Goal: Task Accomplishment & Management: Manage account settings

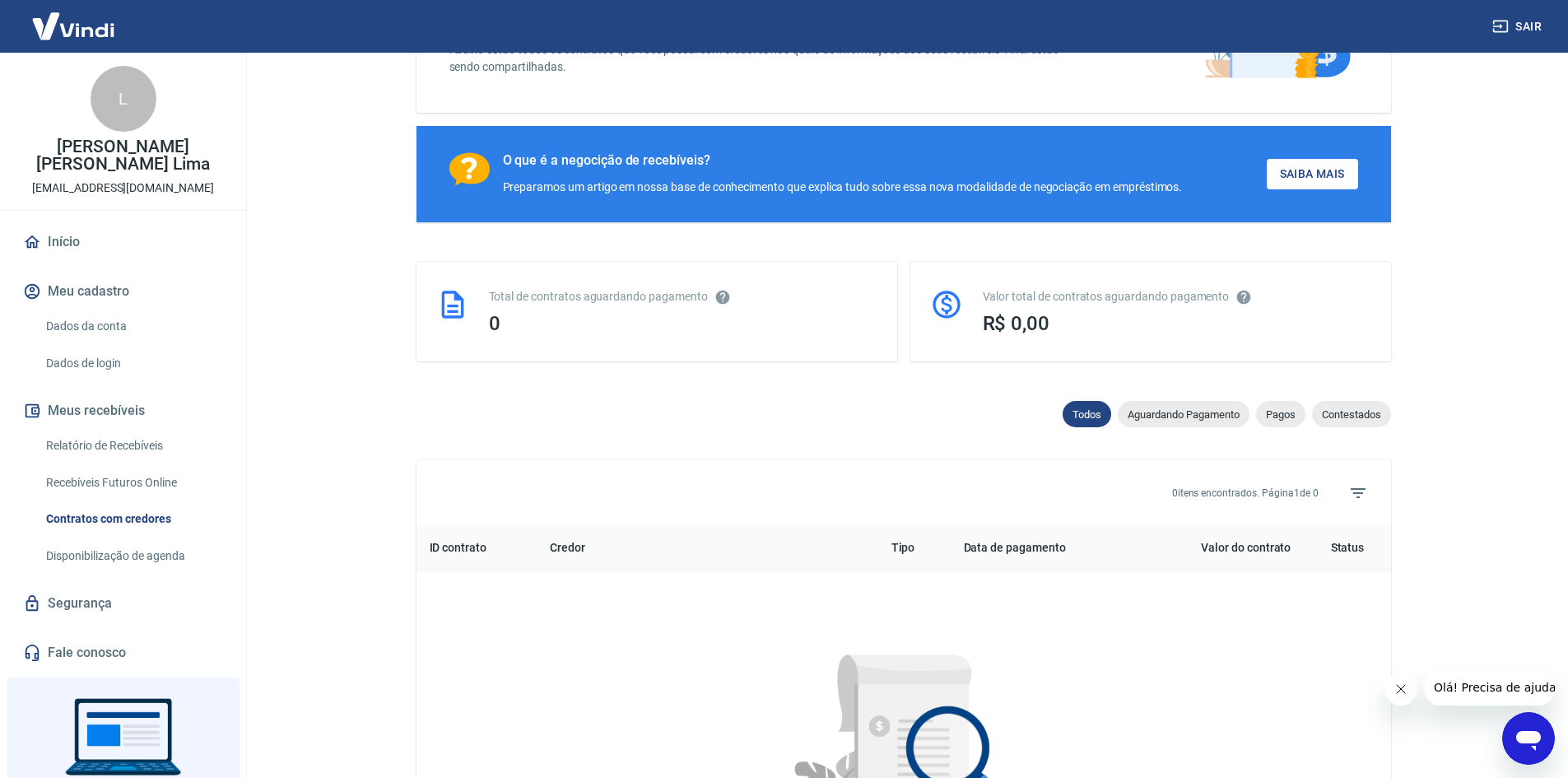
scroll to position [329, 0]
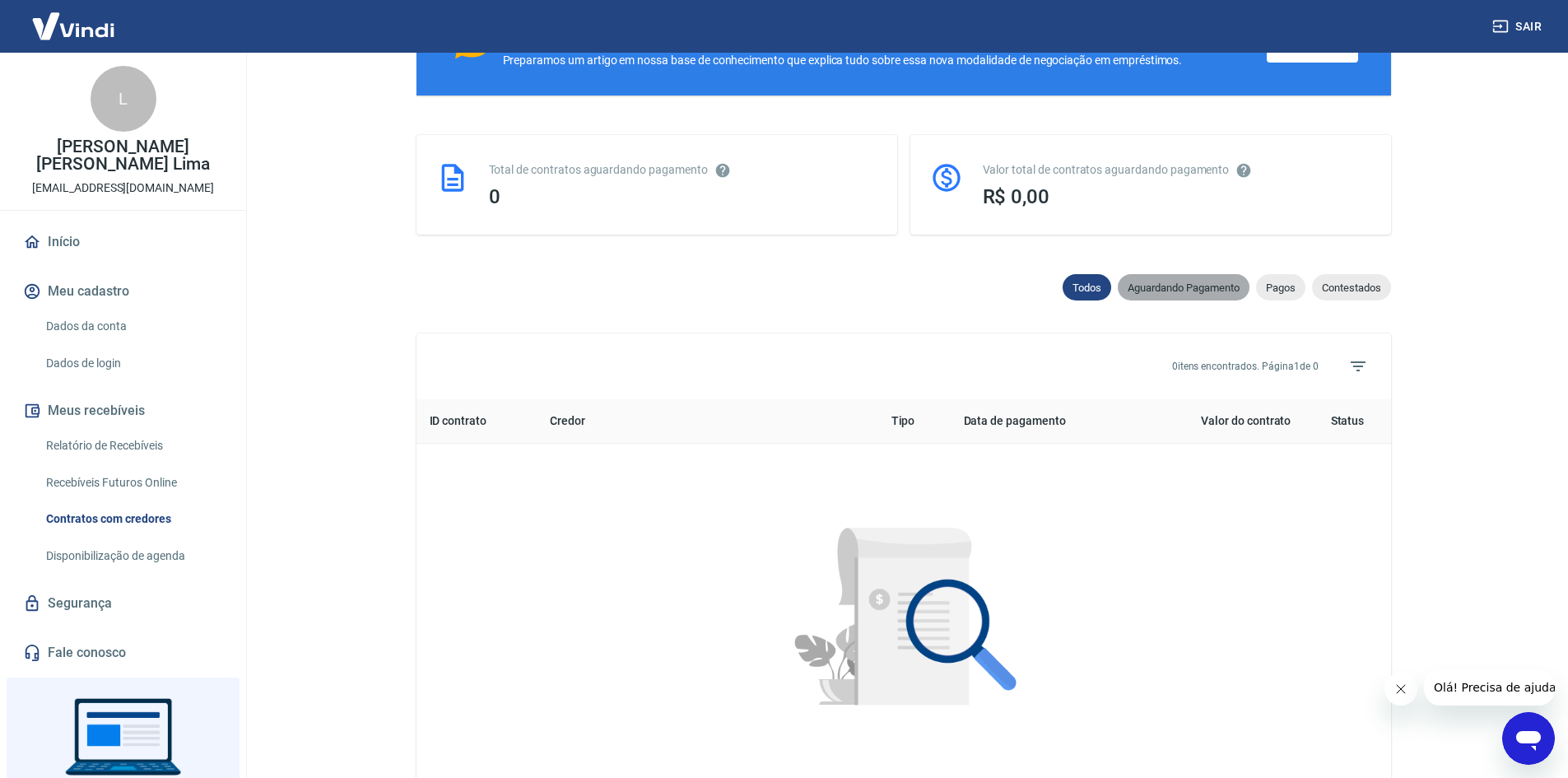
click at [1200, 294] on span "Aguardando Pagamento" at bounding box center [1182, 288] width 132 height 13
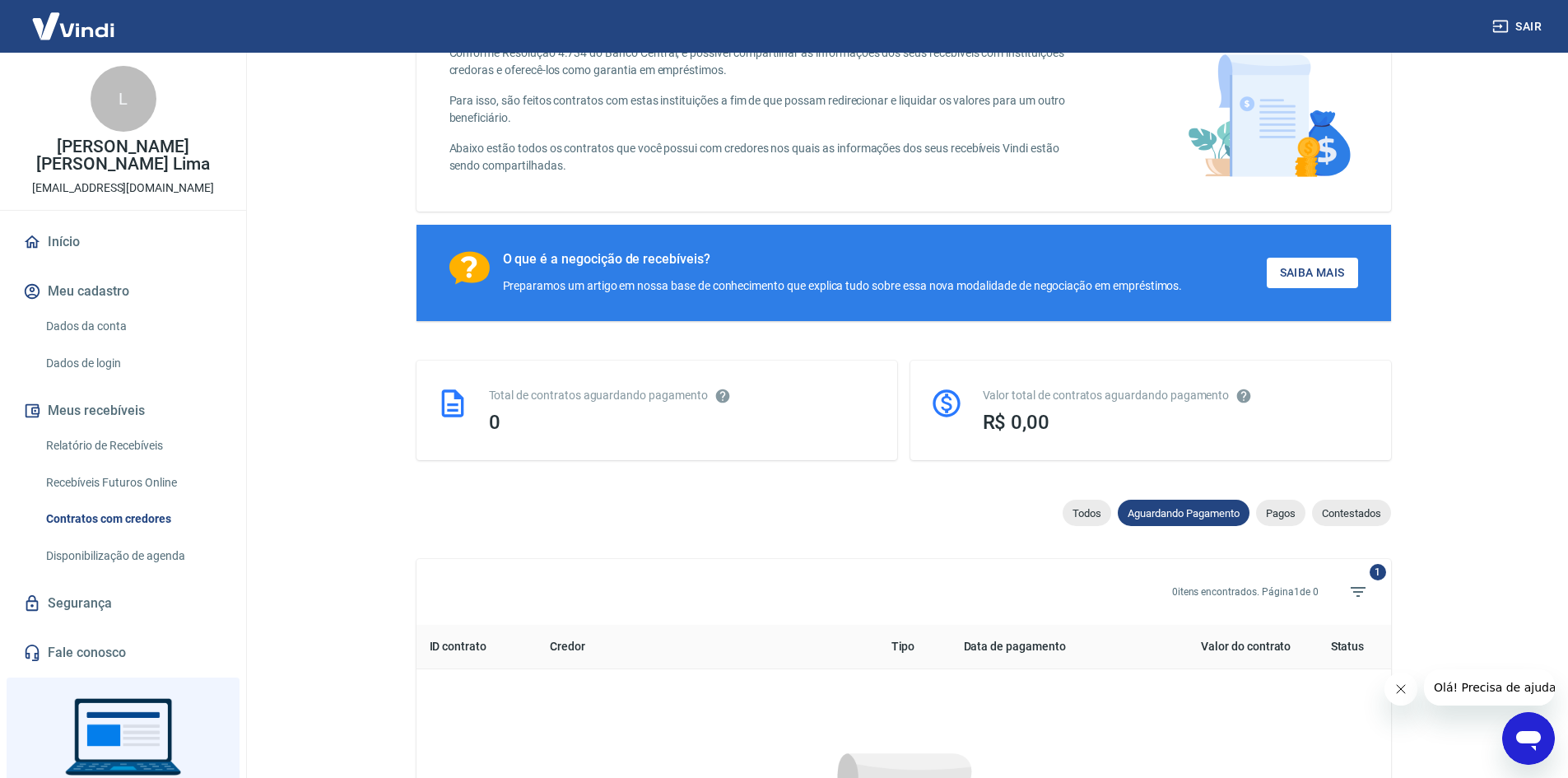
scroll to position [329, 0]
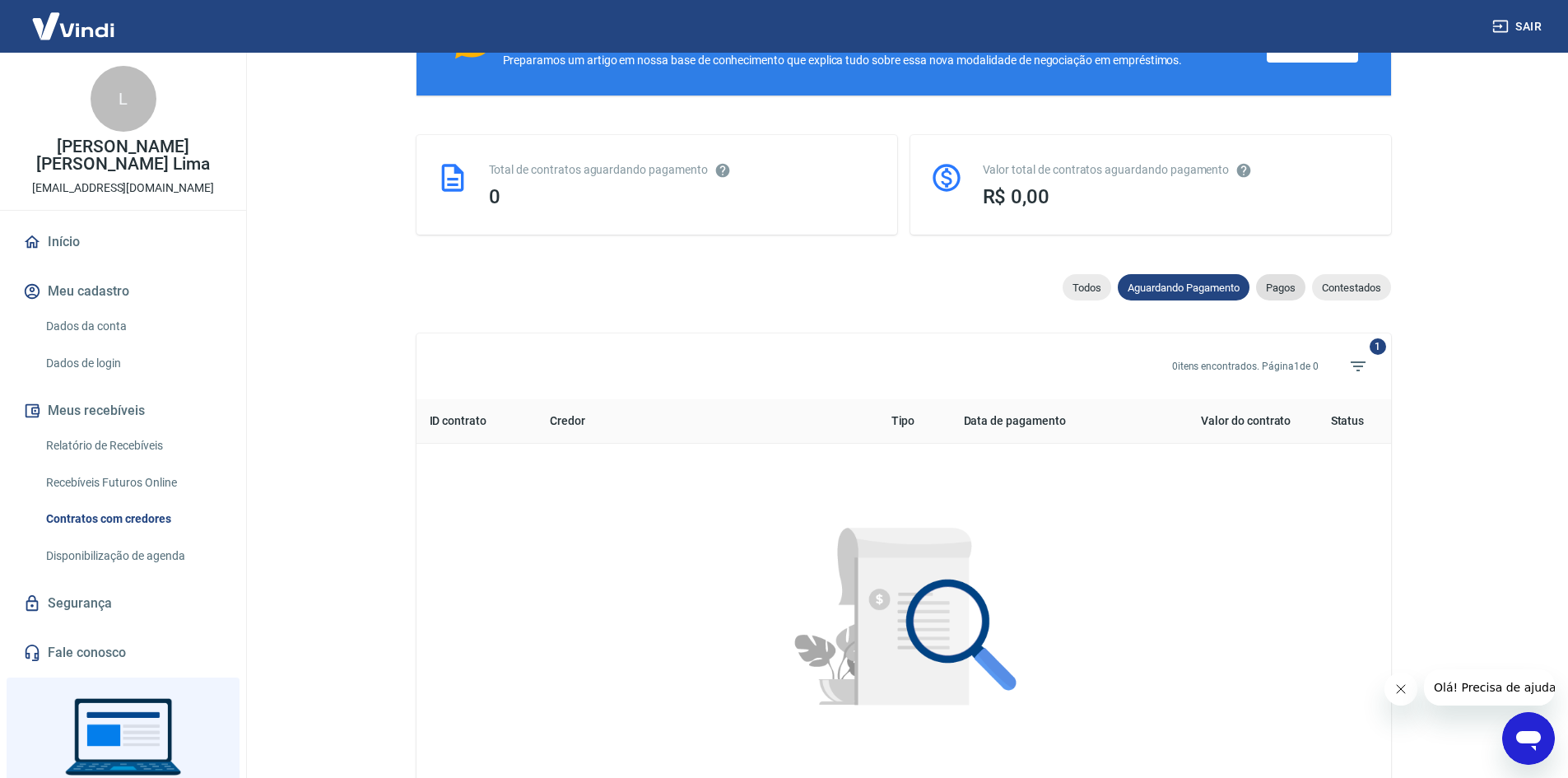
click at [1277, 283] on div "Pagos" at bounding box center [1280, 287] width 49 height 26
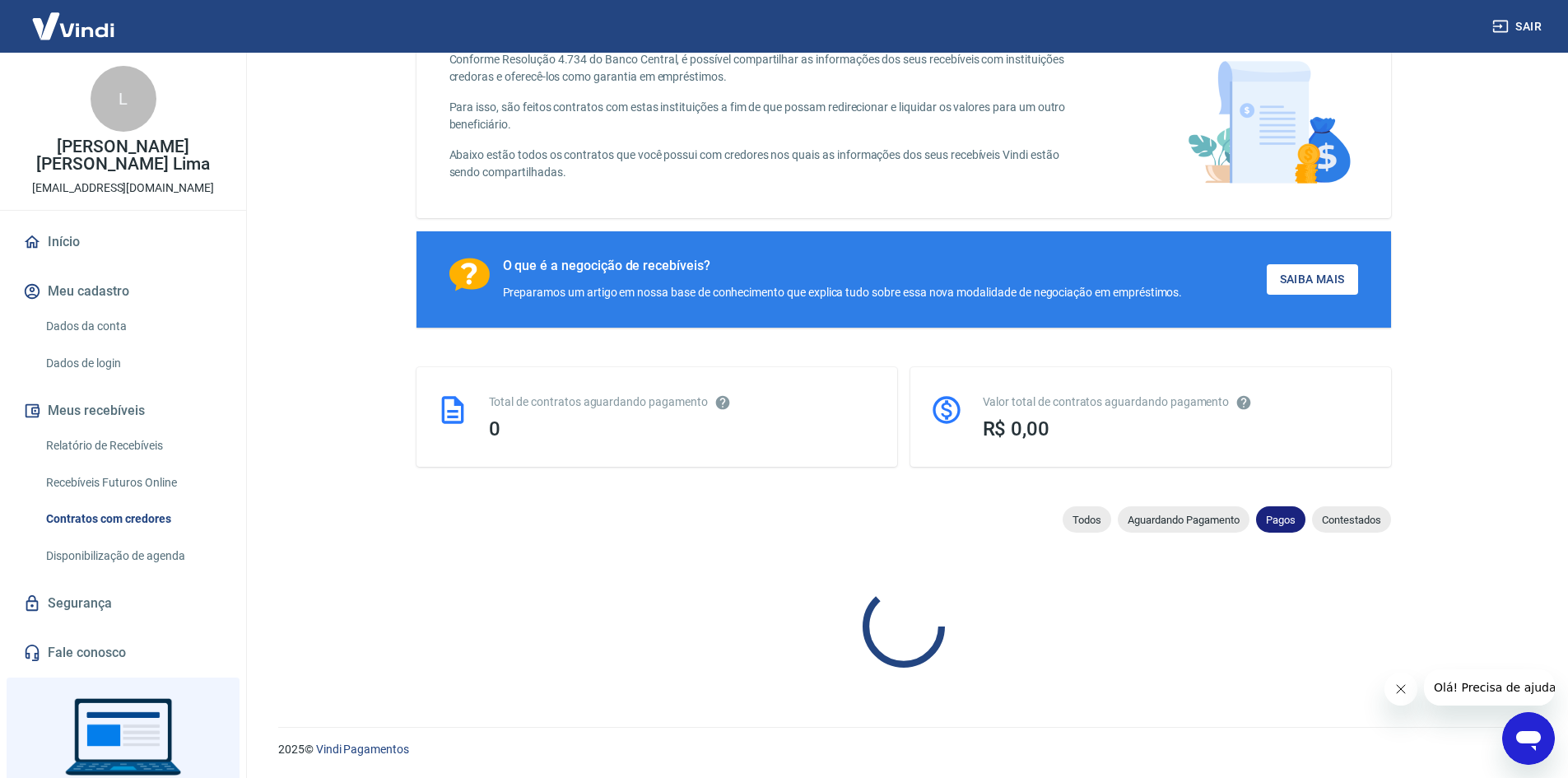
scroll to position [329, 0]
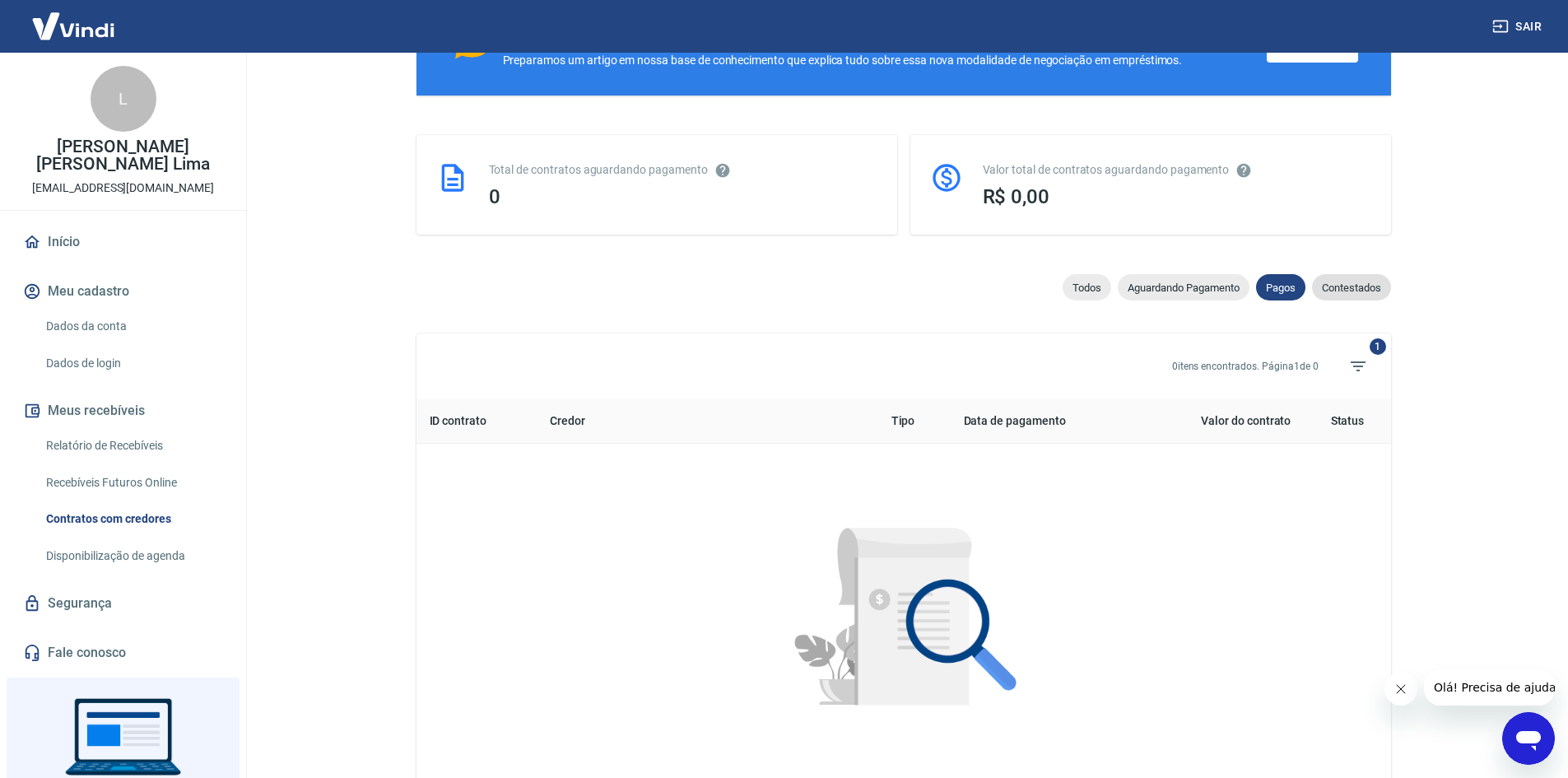
click at [1365, 293] on span "Contestados" at bounding box center [1351, 288] width 79 height 13
select select "rejected"
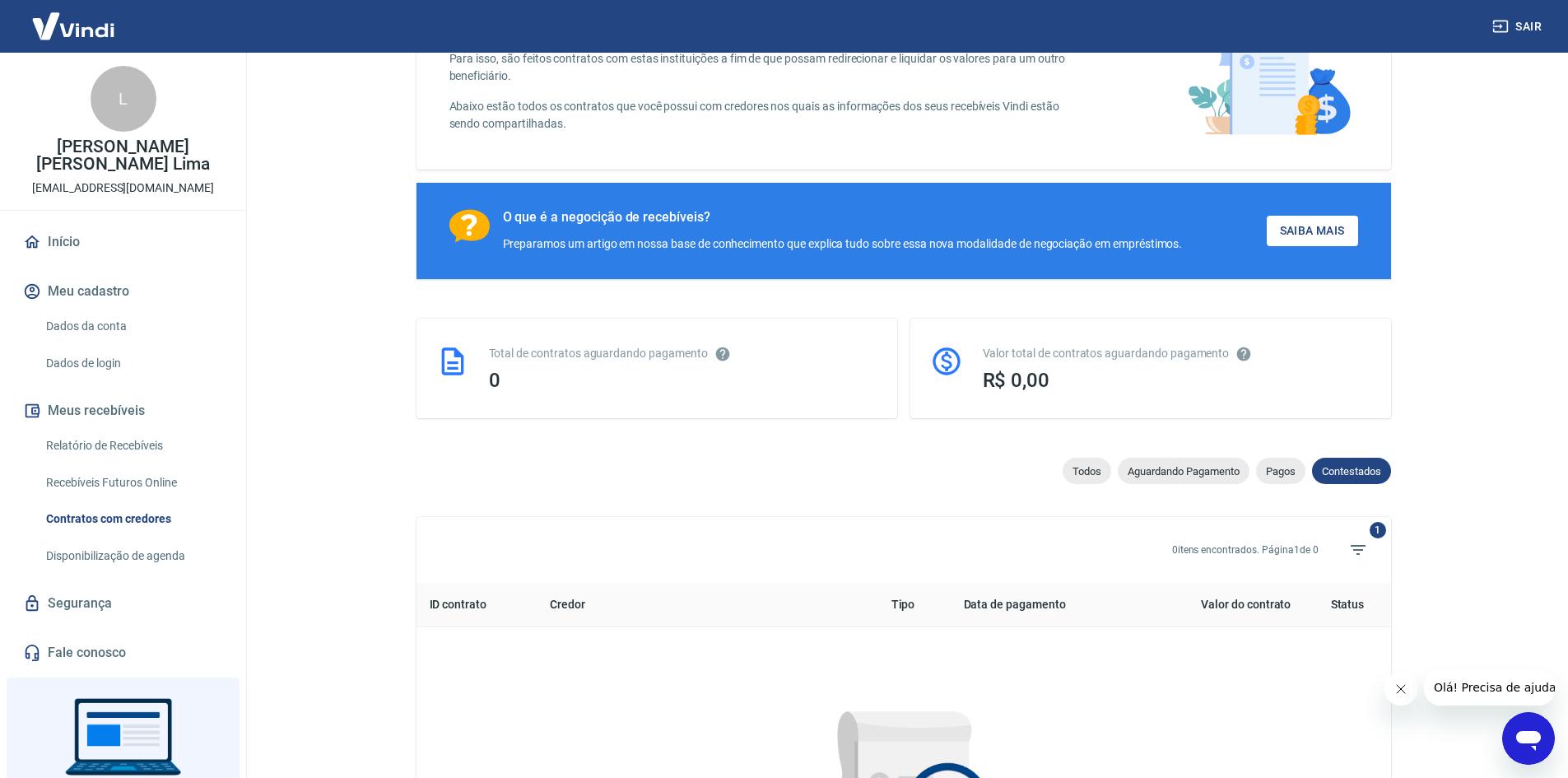
scroll to position [83, 0]
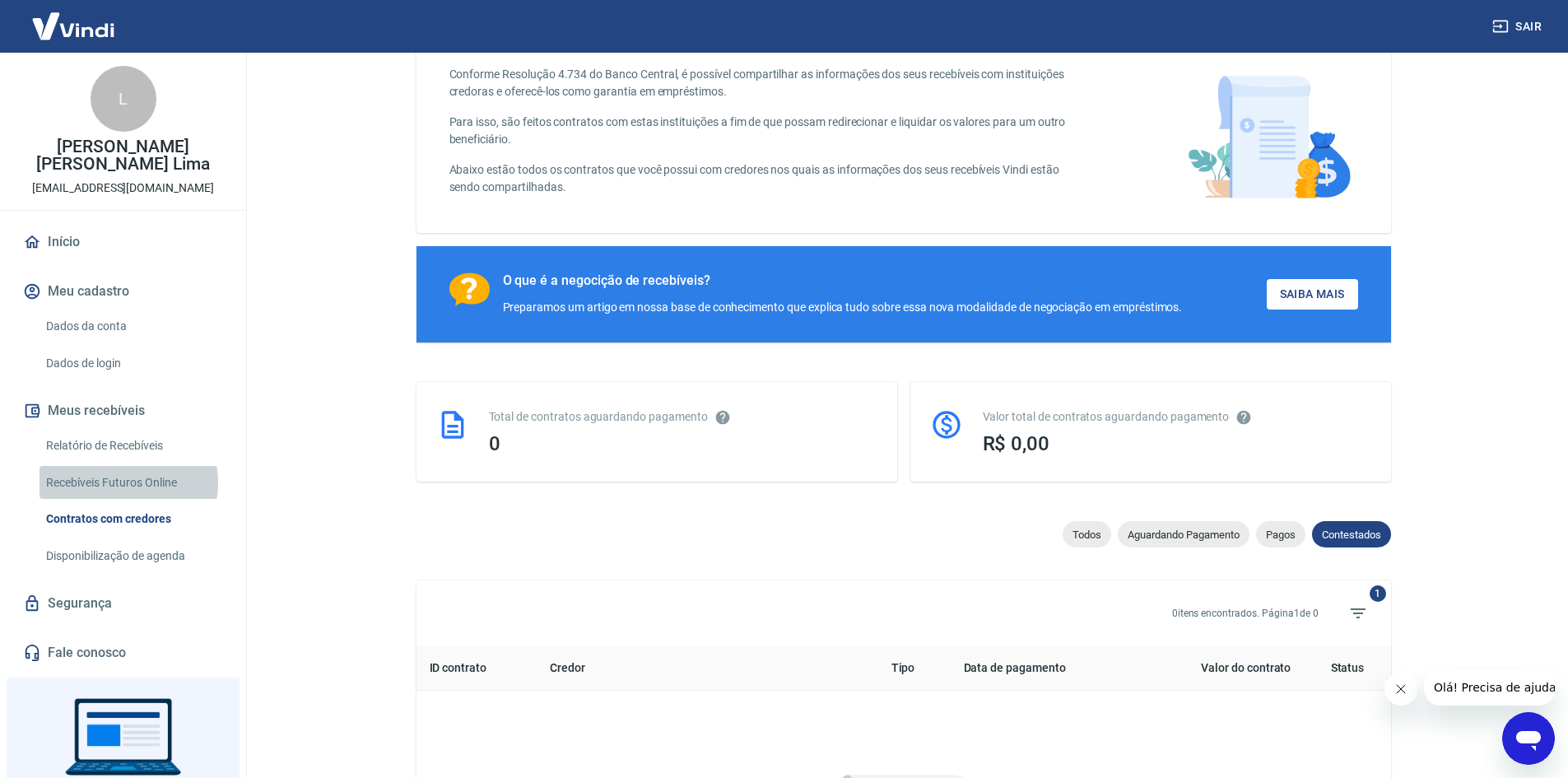
click at [128, 465] on link "Recebíveis Futuros Online" at bounding box center [133, 482] width 187 height 34
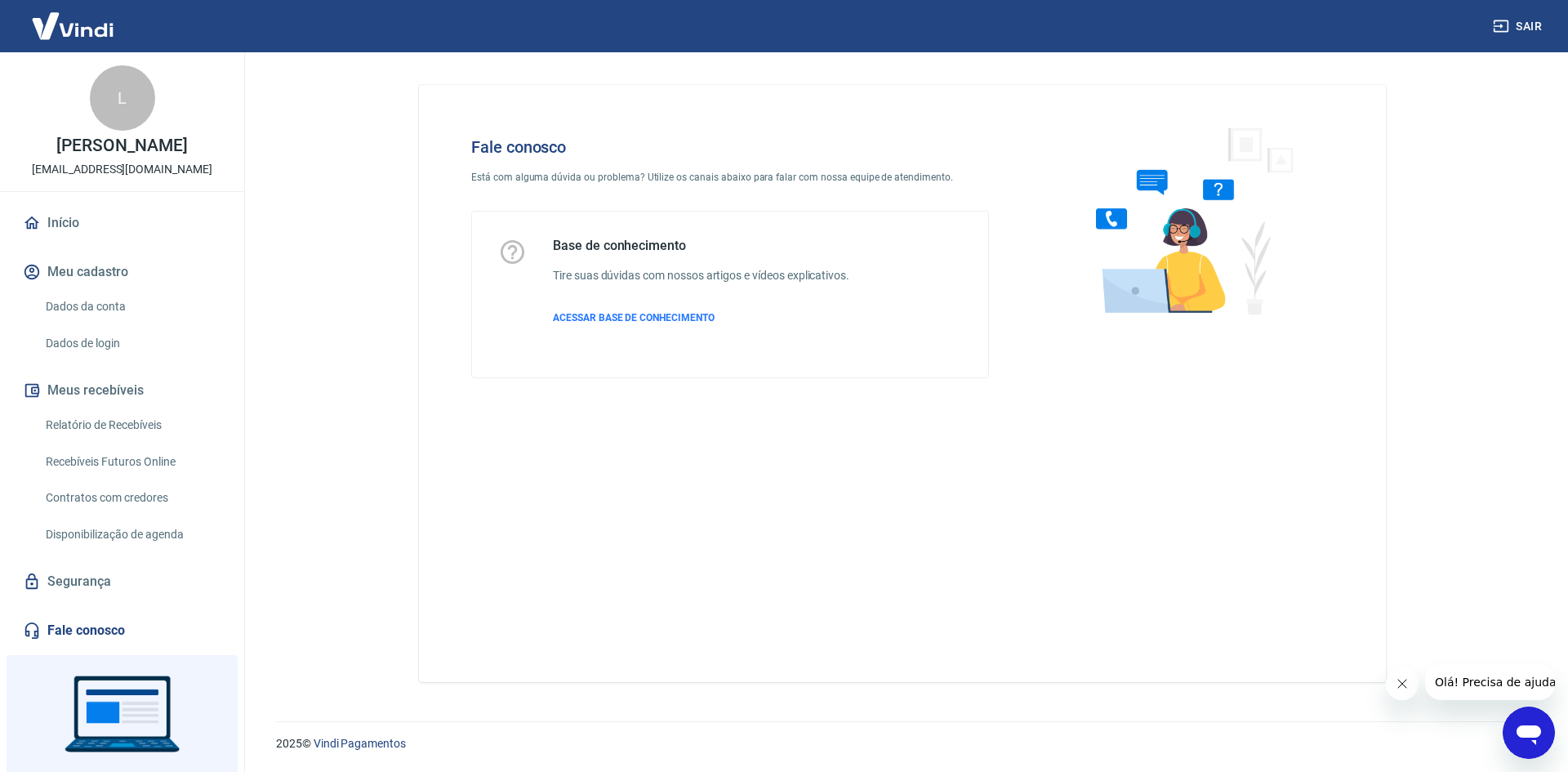
click at [1516, 740] on icon "Abrir janela de mensagens" at bounding box center [1529, 732] width 30 height 30
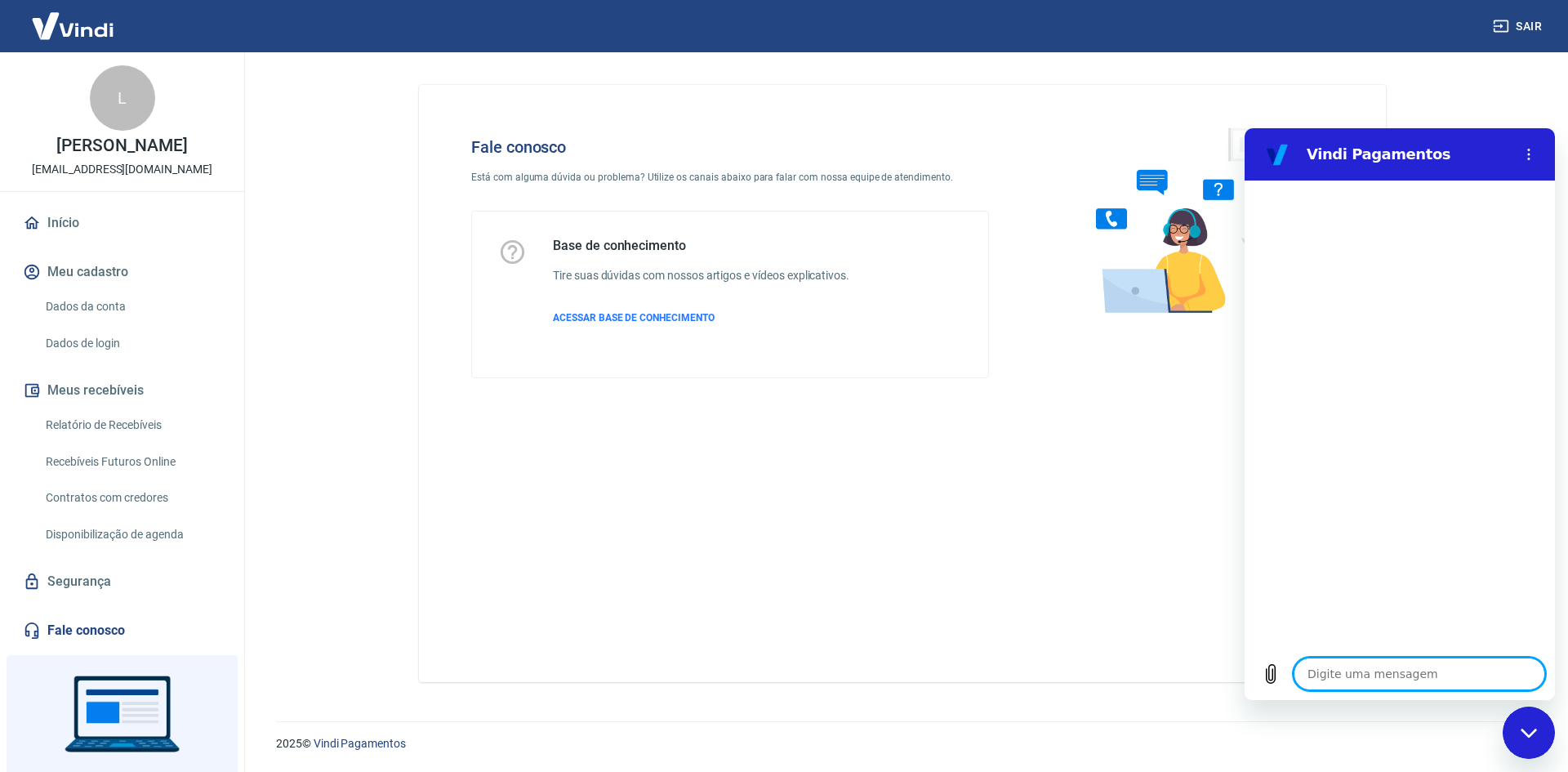
type textarea "o"
type textarea "x"
type textarea "ol"
type textarea "x"
type textarea "ola"
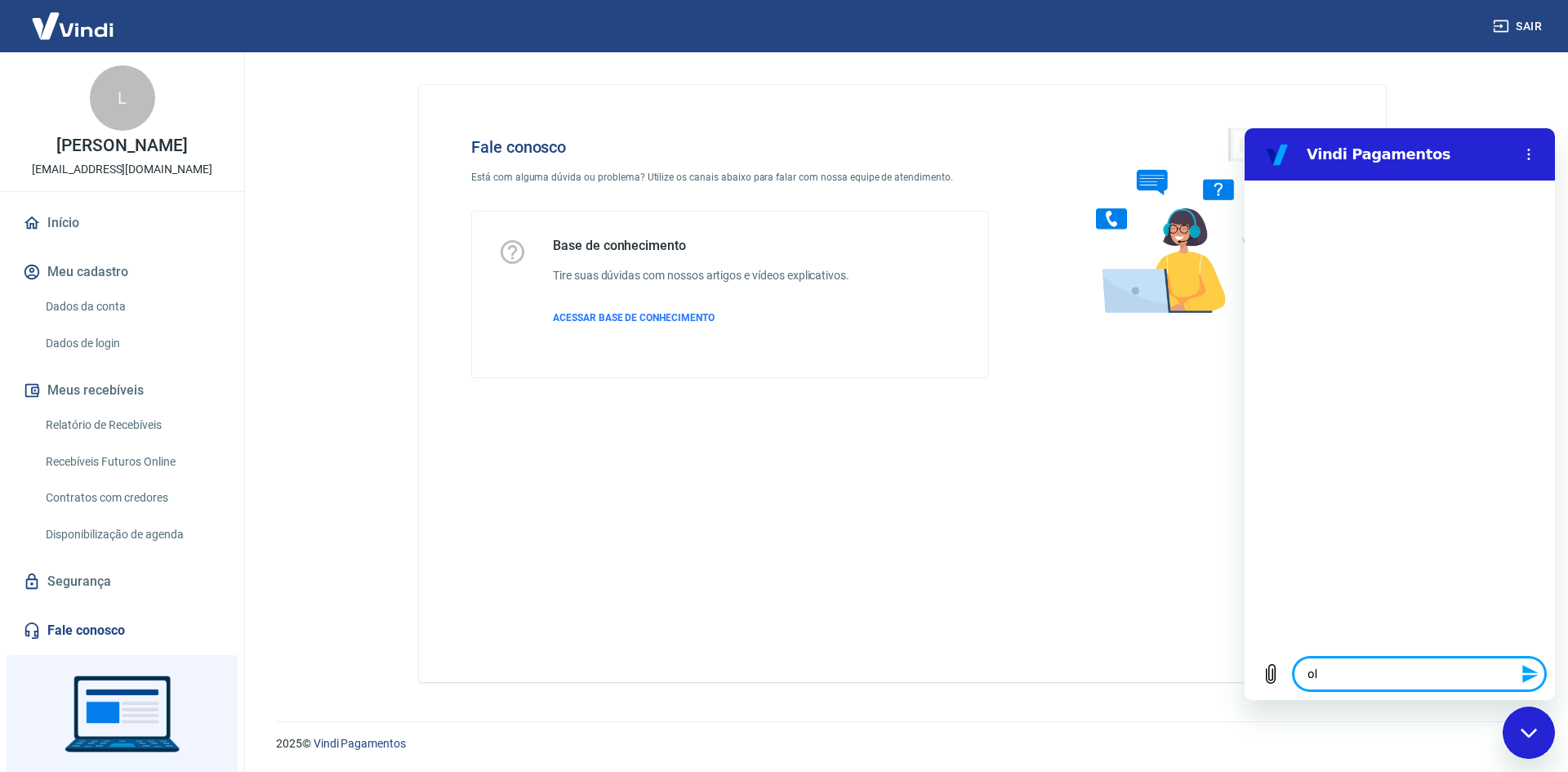
type textarea "x"
type textarea "ola"
type textarea "x"
type textarea "ola a"
type textarea "x"
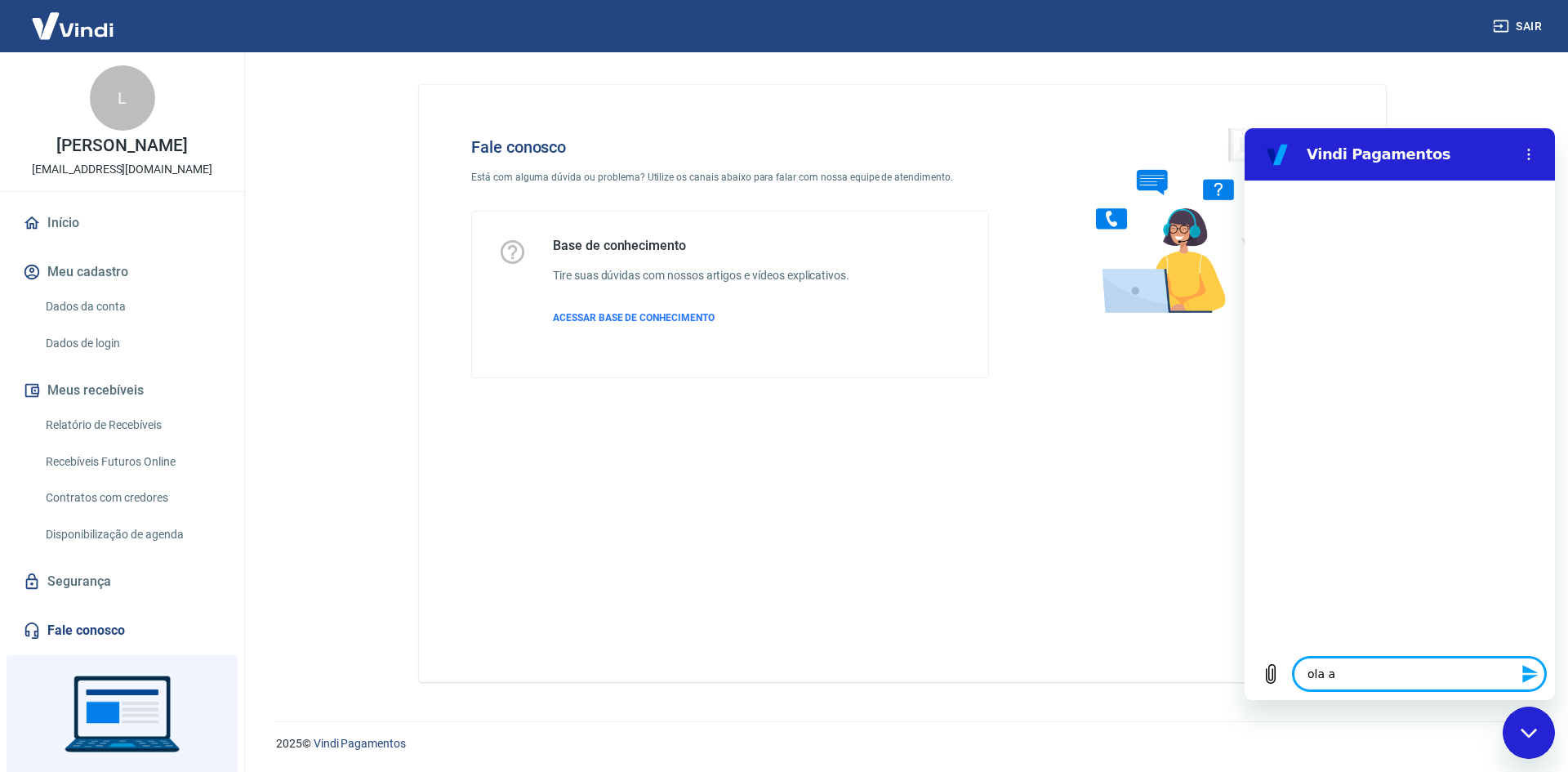
type textarea "ola am"
type textarea "x"
type textarea "ola ami"
type textarea "x"
type textarea "ola amig"
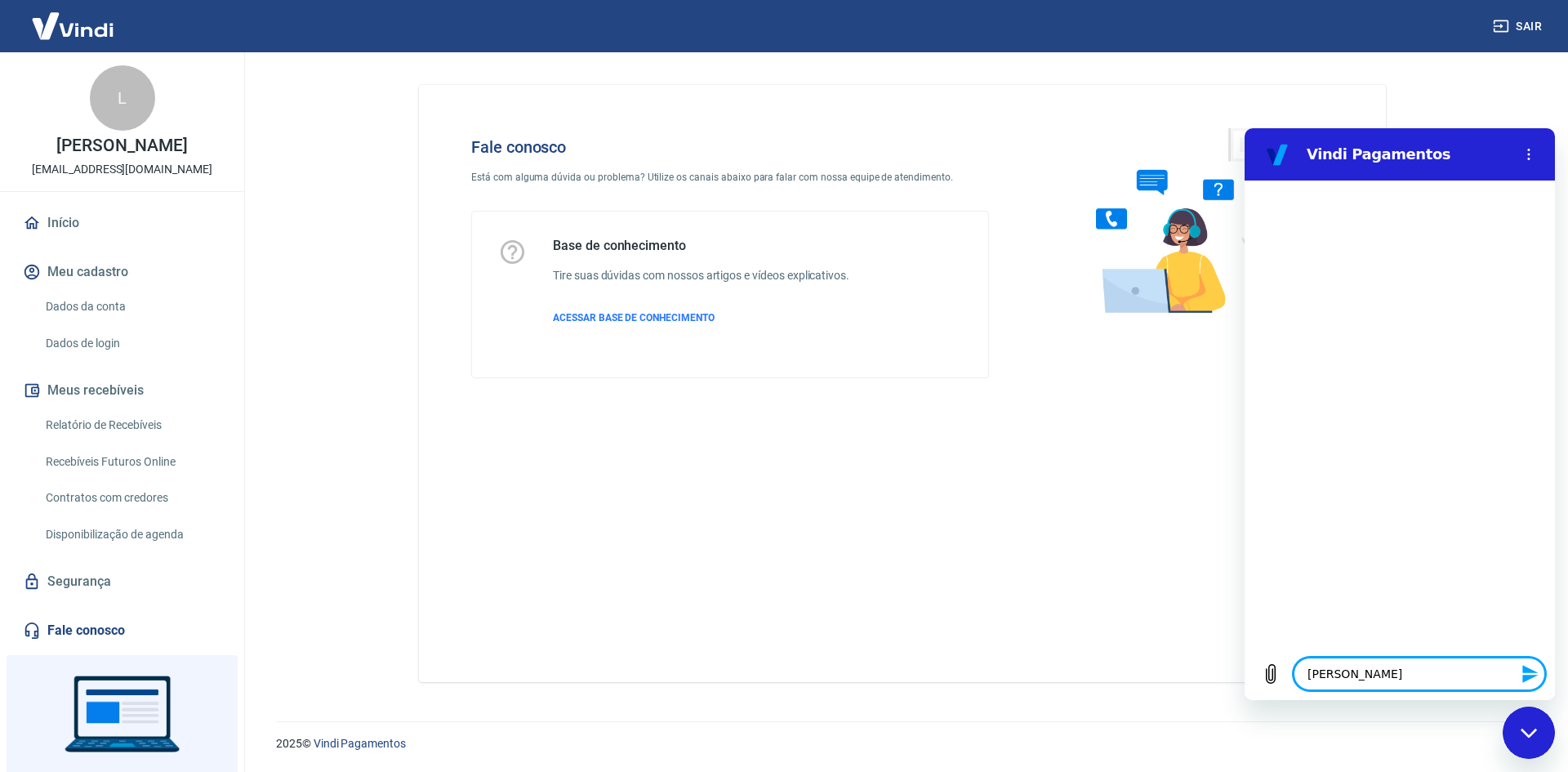
type textarea "x"
type textarea "ola amigo"
type textarea "x"
type textarea "ola amigos"
type textarea "x"
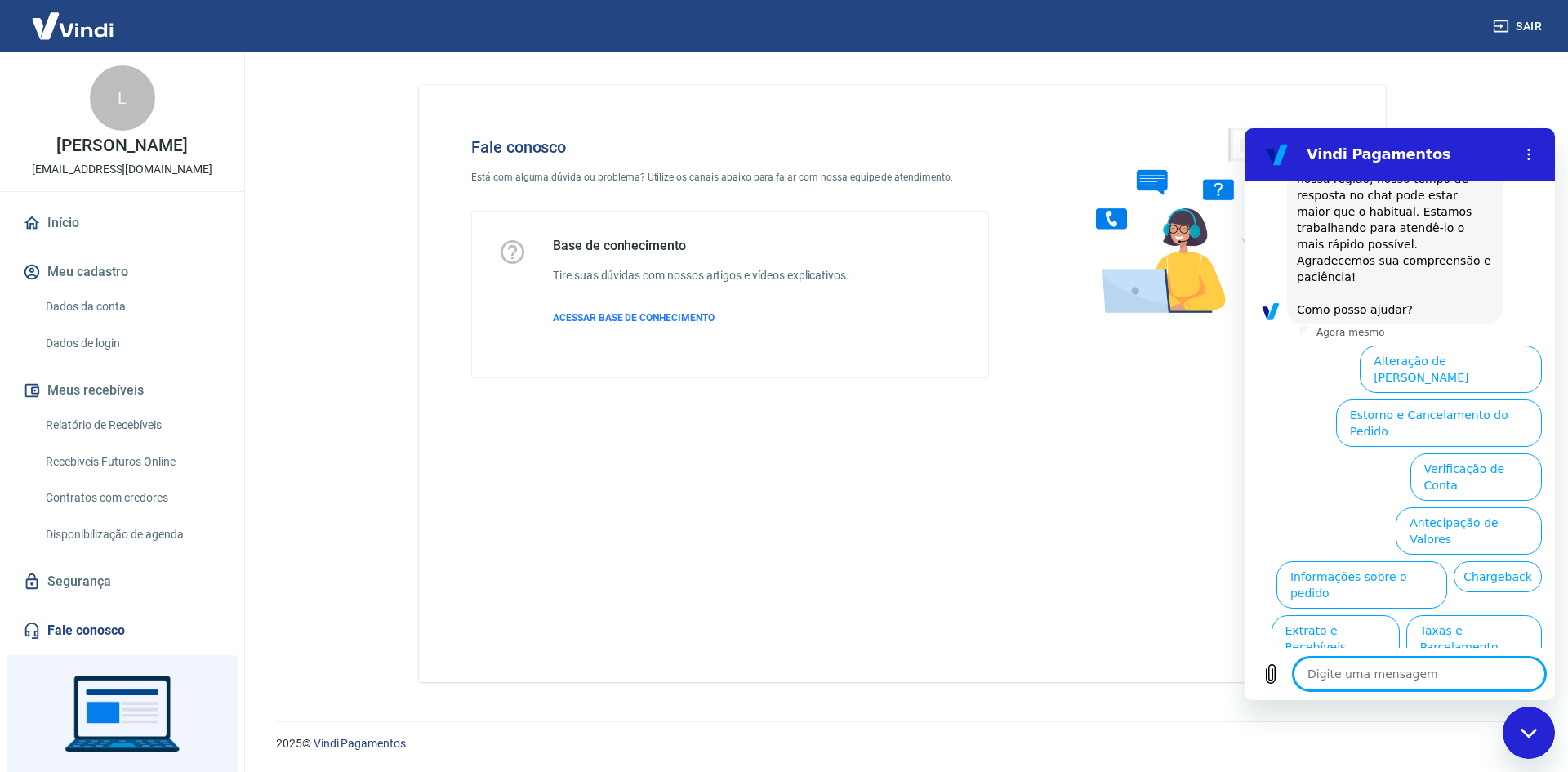
scroll to position [169, 0]
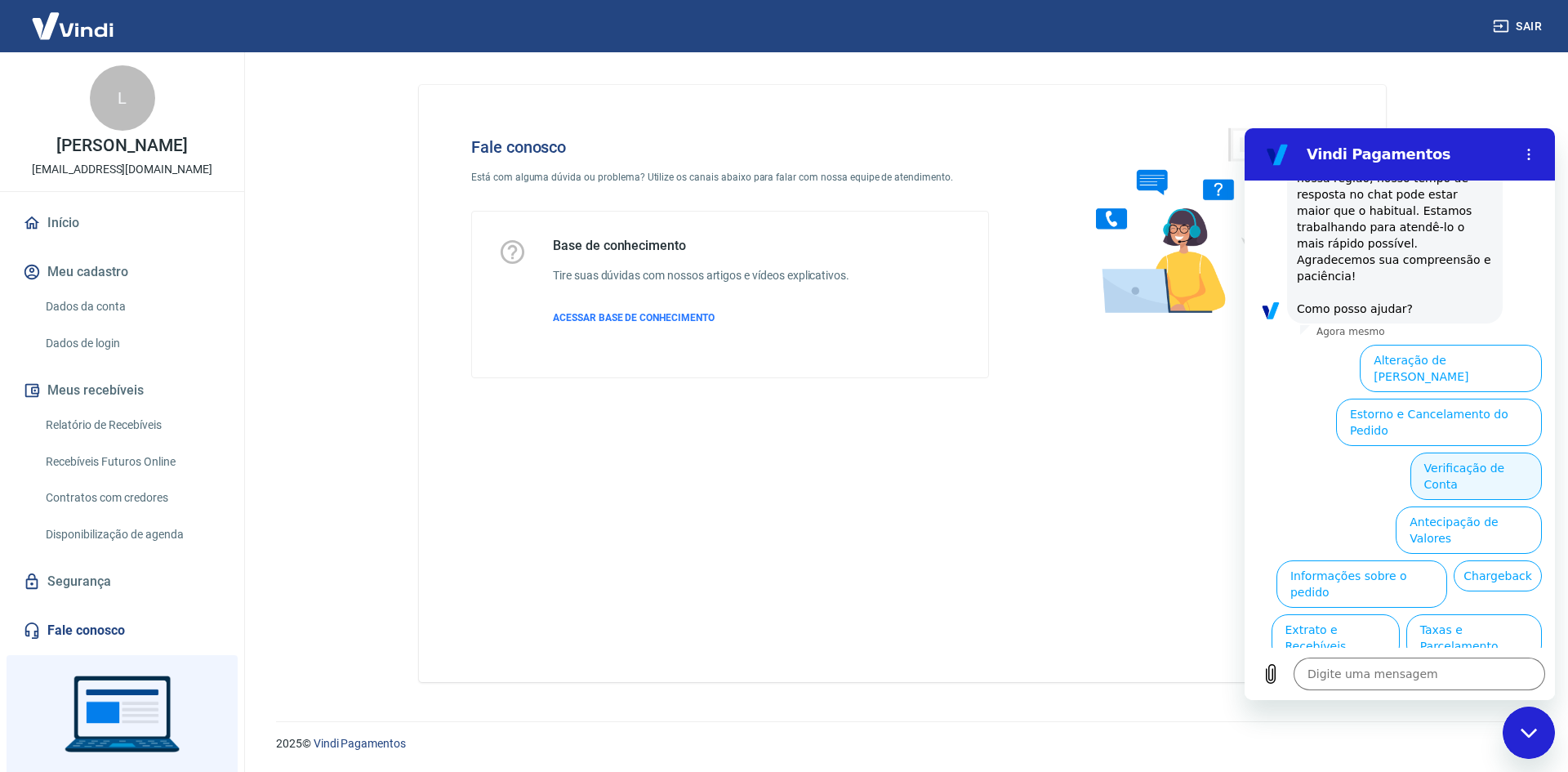
click at [1507, 452] on button "Verificação de Conta" at bounding box center [1476, 476] width 132 height 48
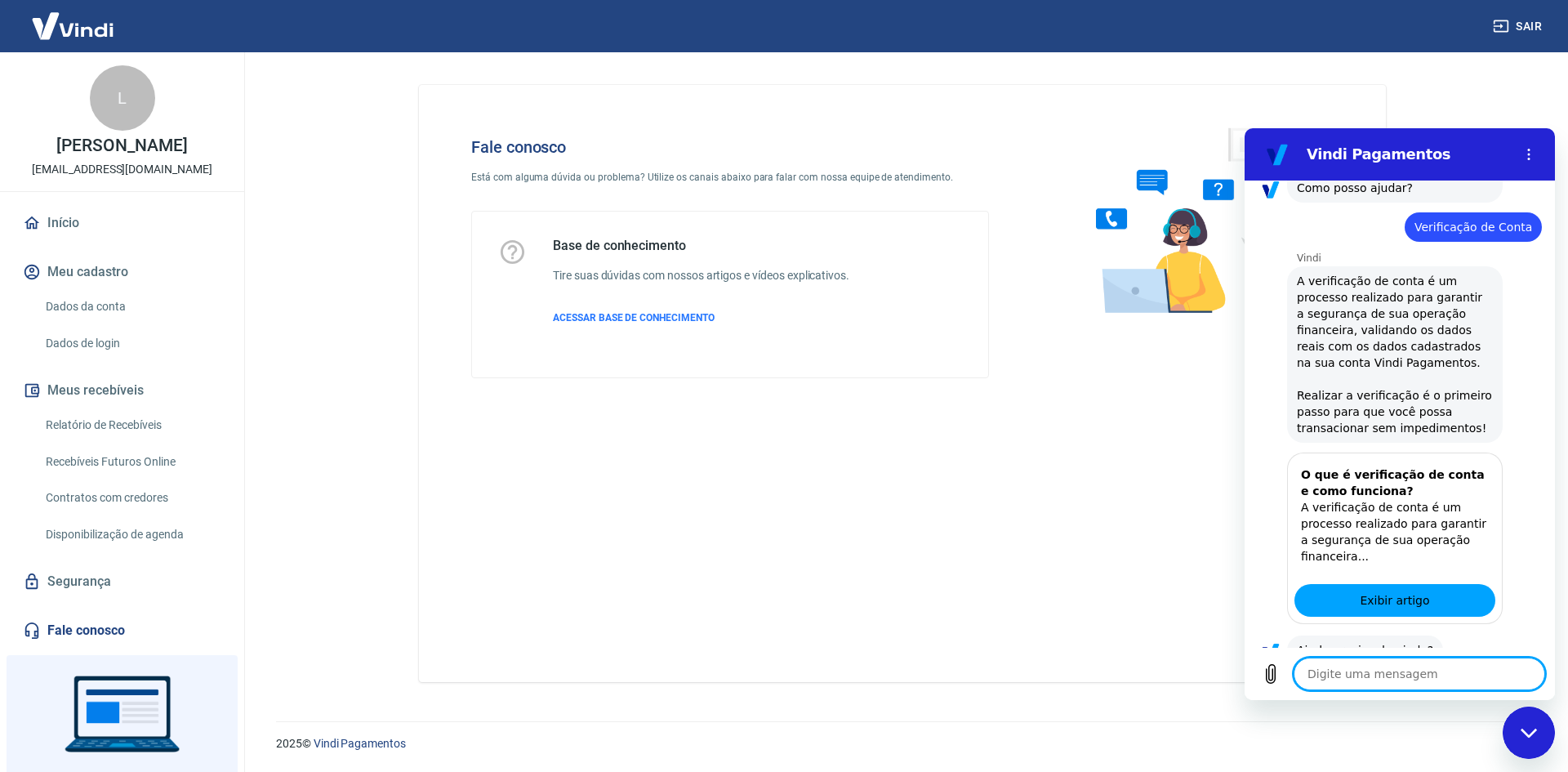
scroll to position [331, 0]
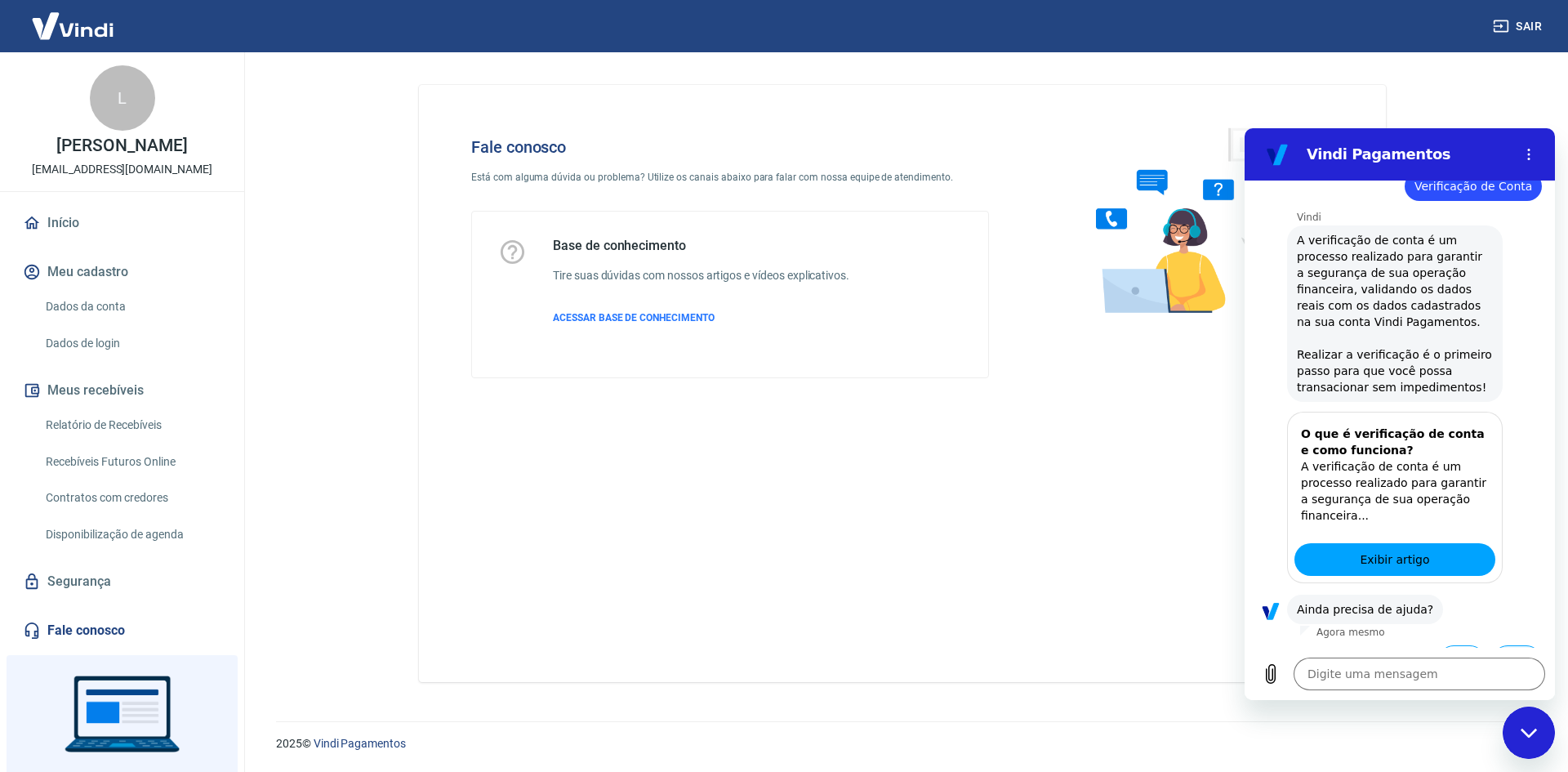
click at [1495, 645] on button "Não" at bounding box center [1517, 660] width 50 height 31
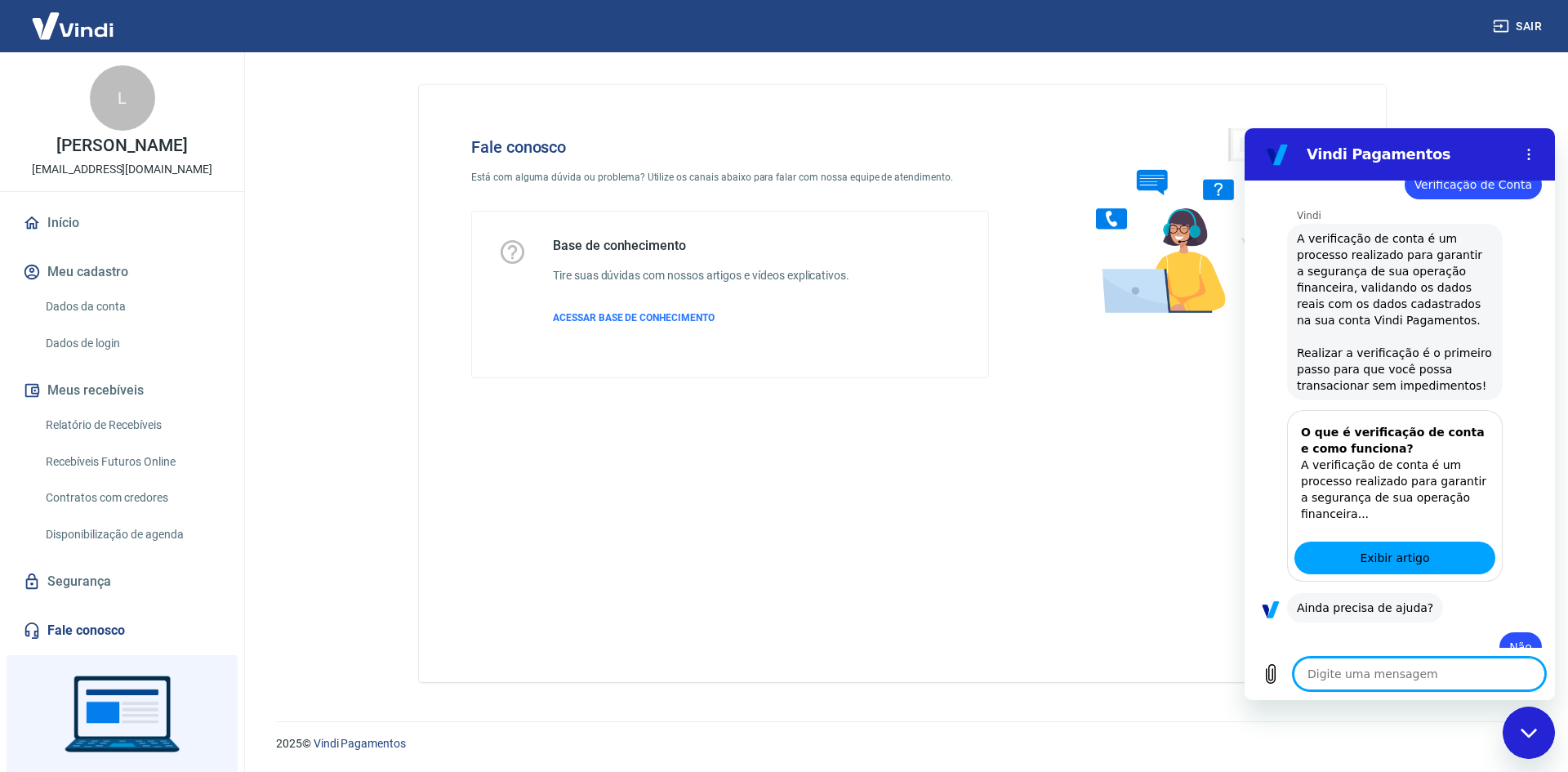
type textarea "x"
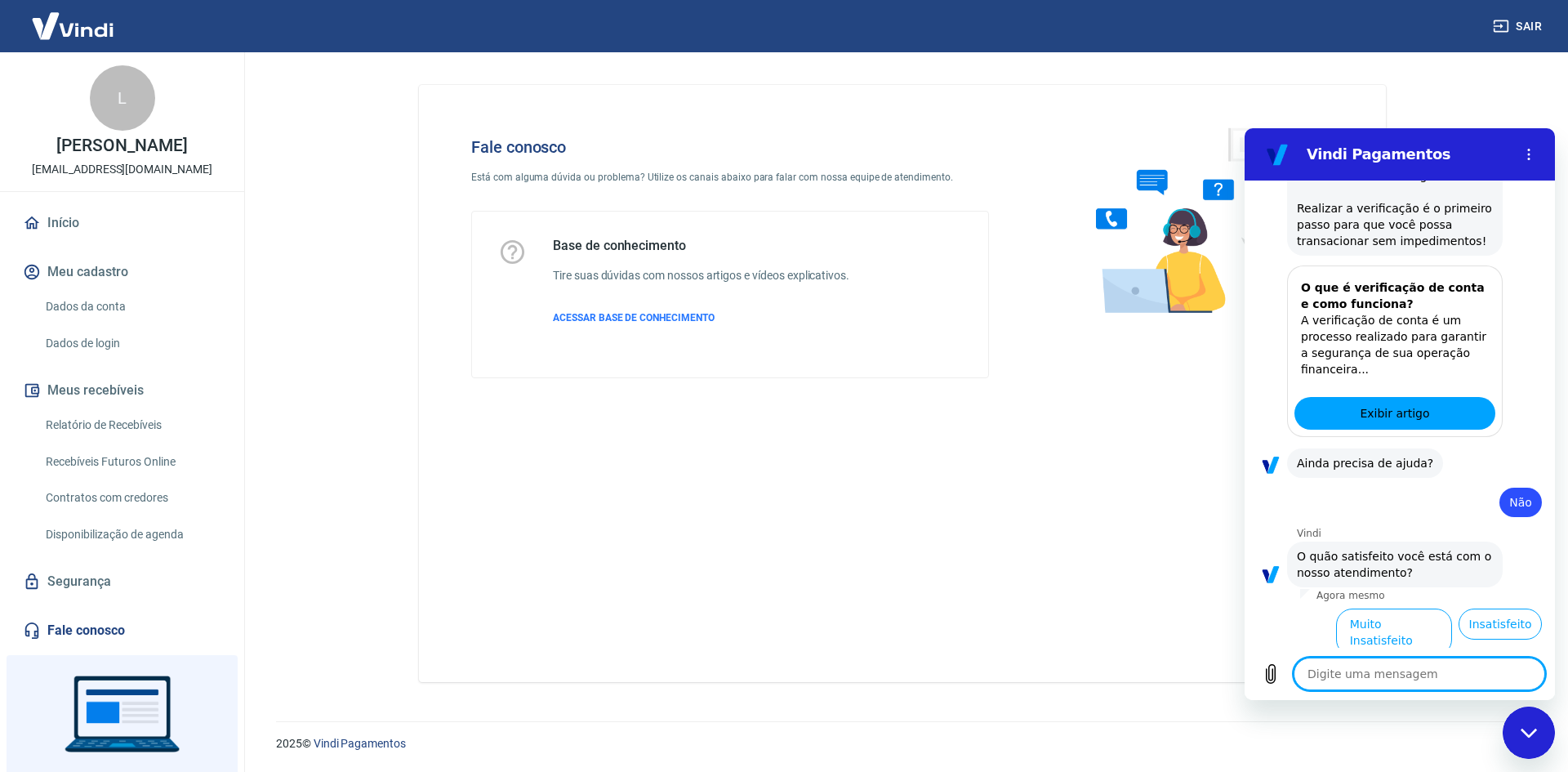
scroll to position [478, 0]
type textarea "s"
type textarea "x"
type textarea "se"
type textarea "x"
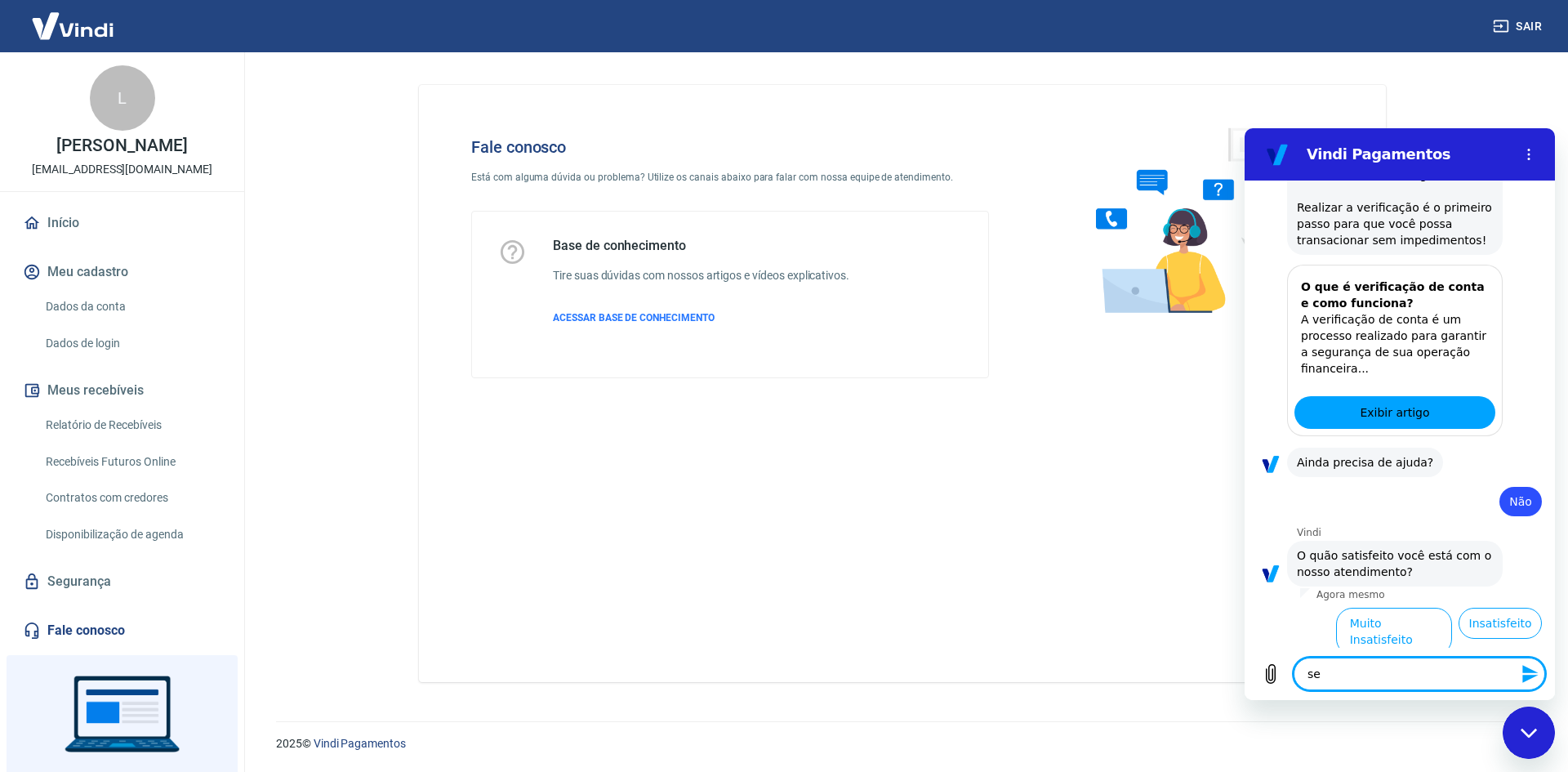
type textarea "ser"
type textarea "x"
type textarea "ser"
type textarea "x"
type textarea "ser h"
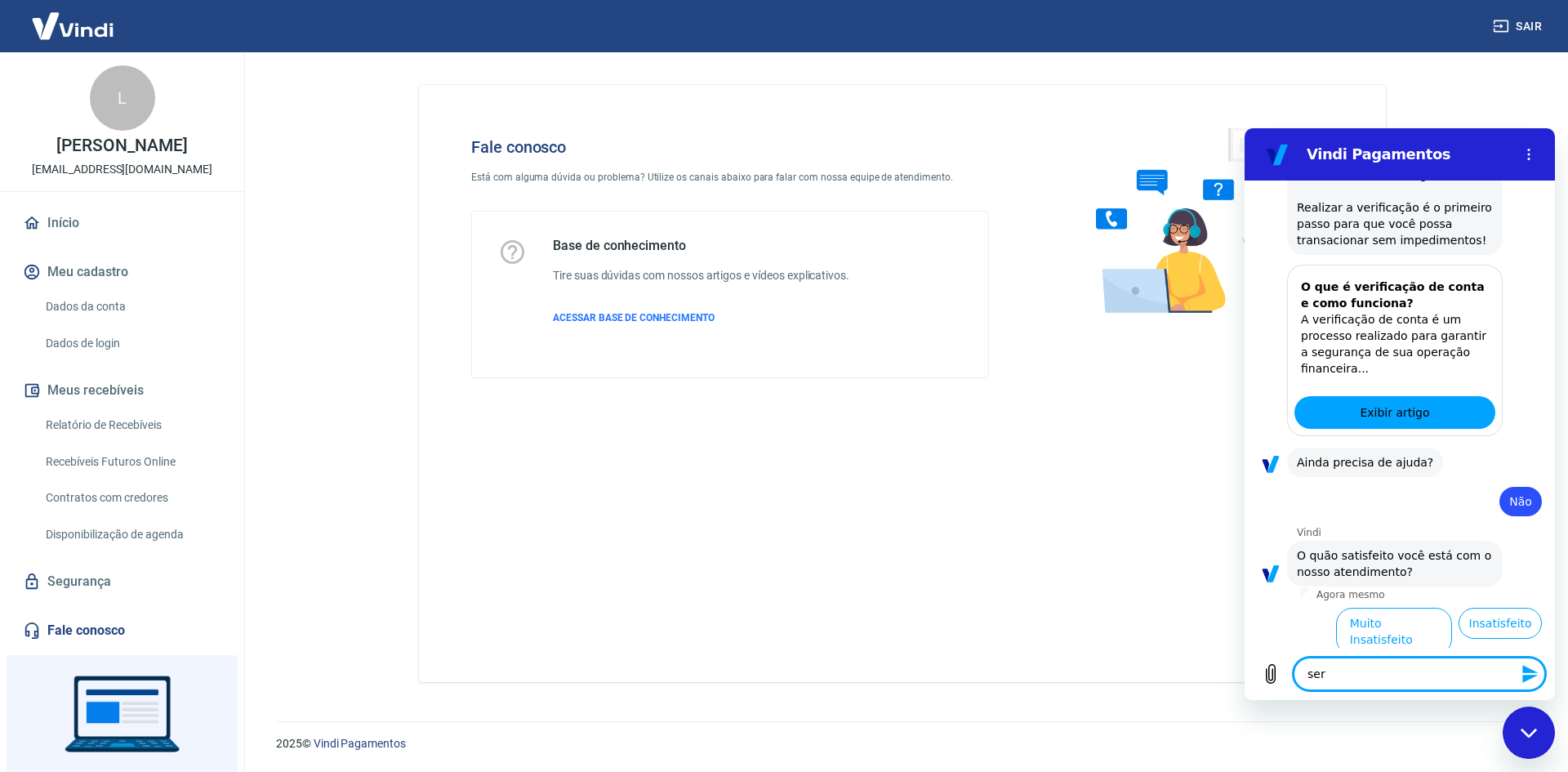
type textarea "x"
type textarea "ser hu"
type textarea "x"
type textarea "ser hua"
type textarea "x"
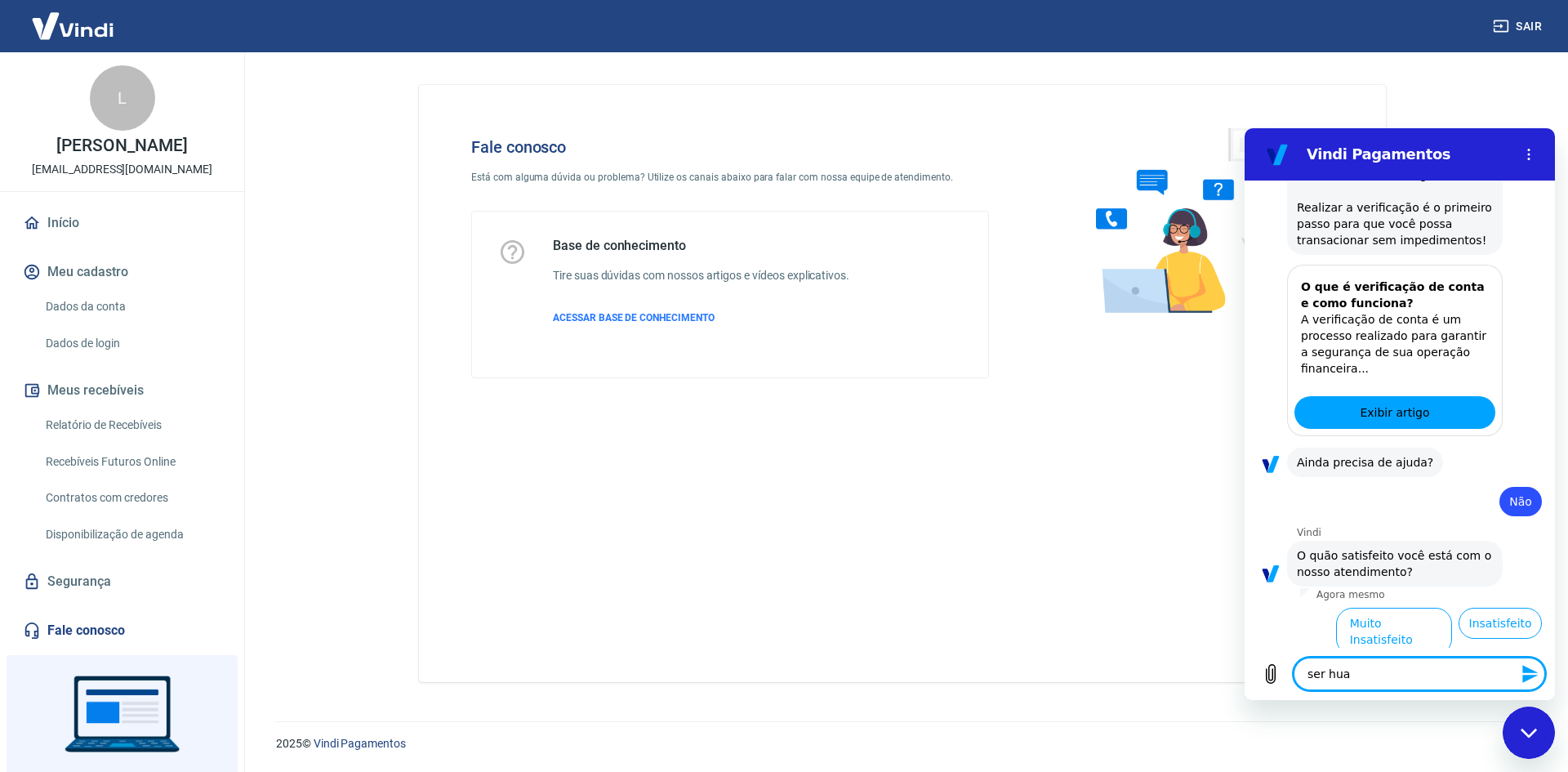
type textarea "ser hu"
type textarea "x"
type textarea "ser hum"
type textarea "x"
type textarea "ser huma"
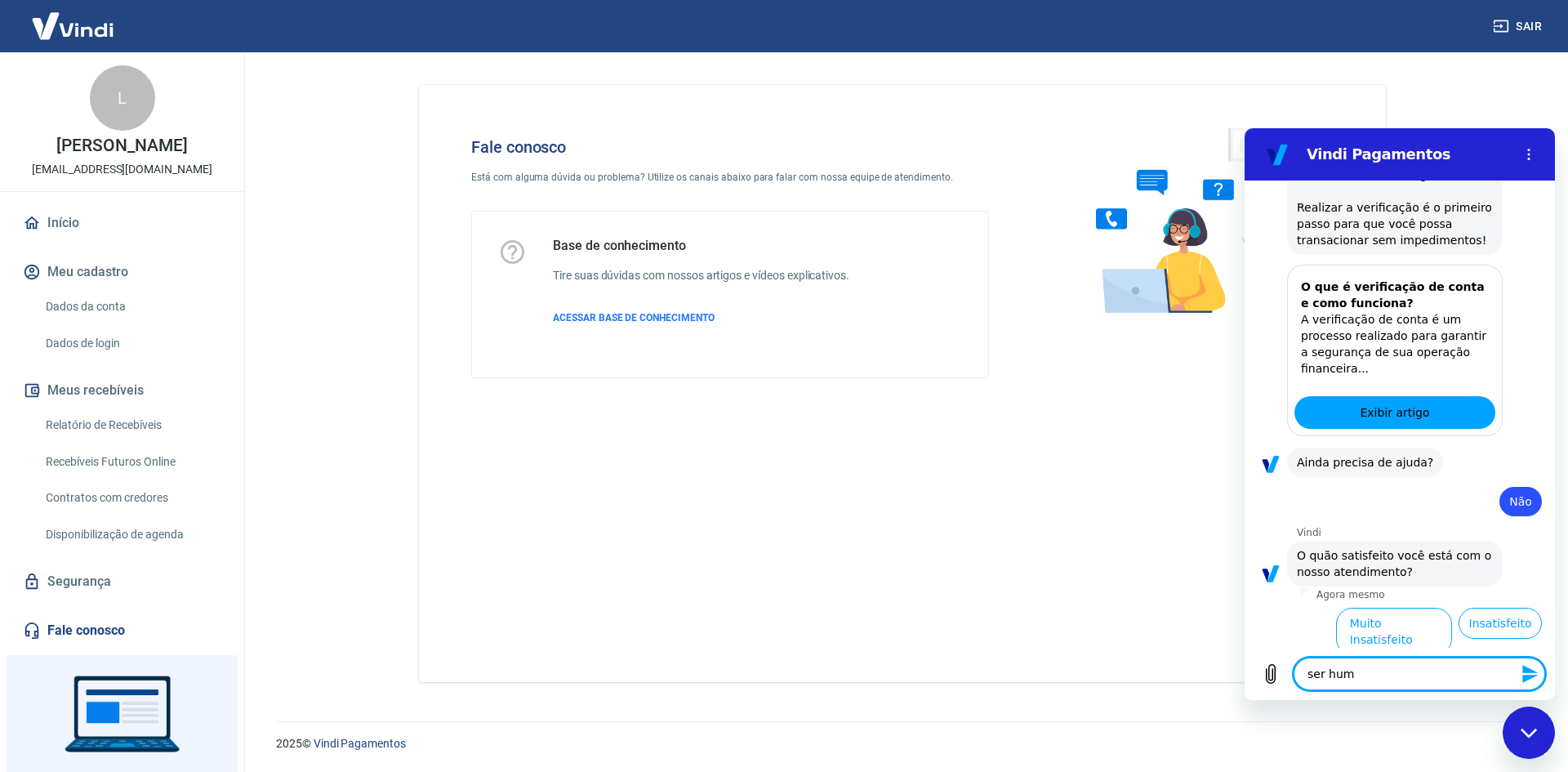
type textarea "x"
type textarea "ser human"
type textarea "x"
type textarea "ser humano"
type textarea "x"
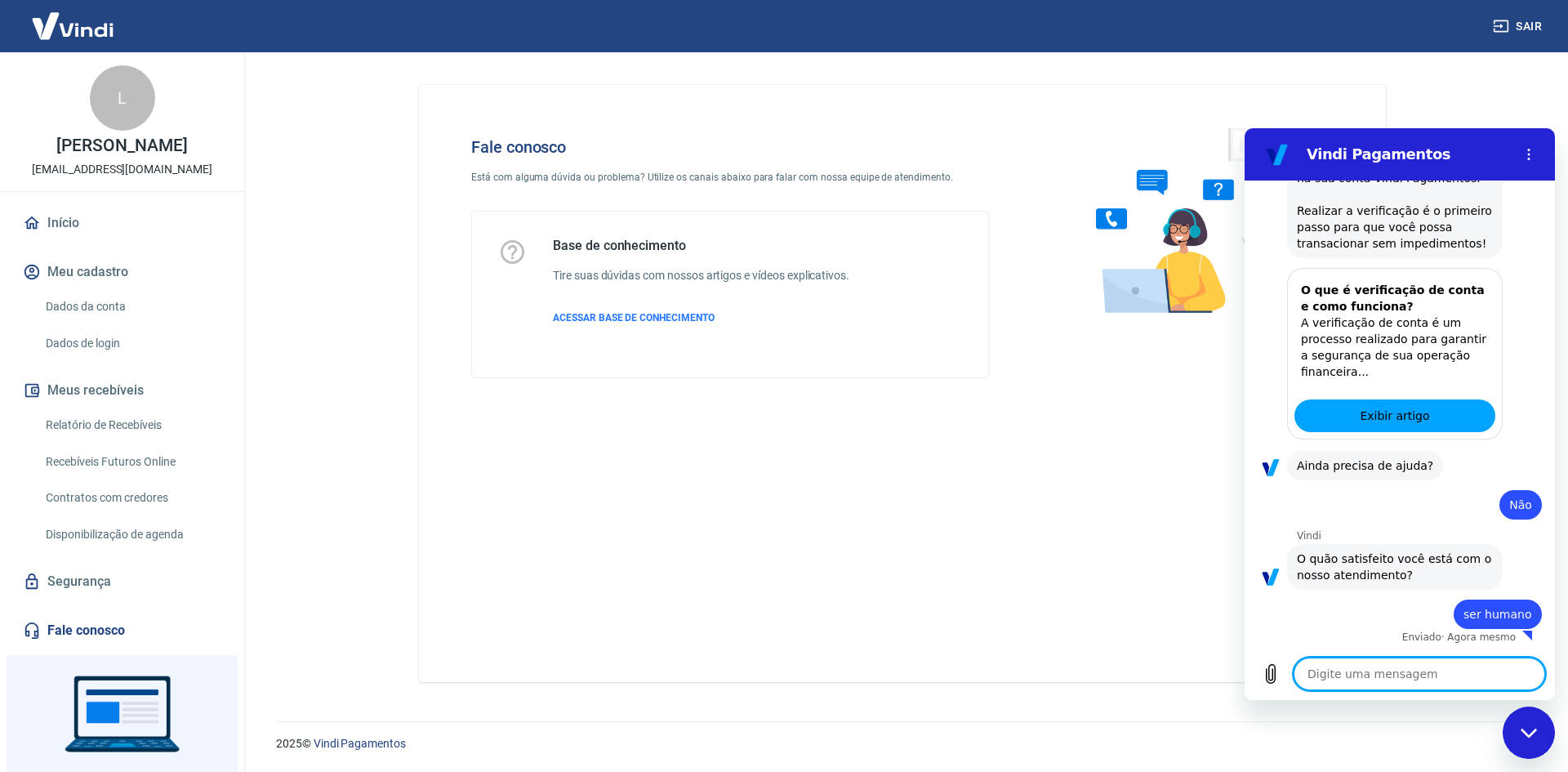
type textarea "x"
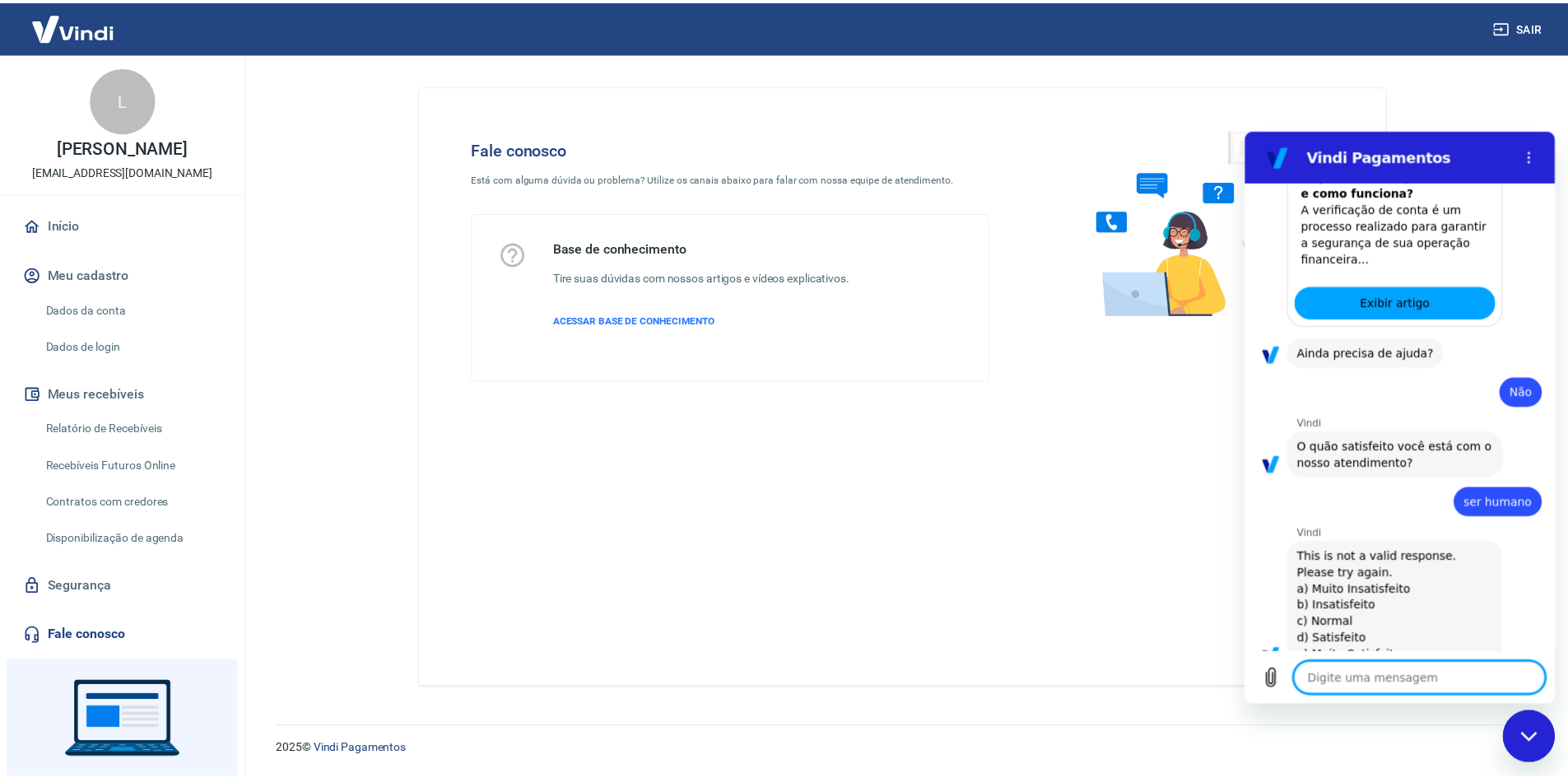
scroll to position [598, 0]
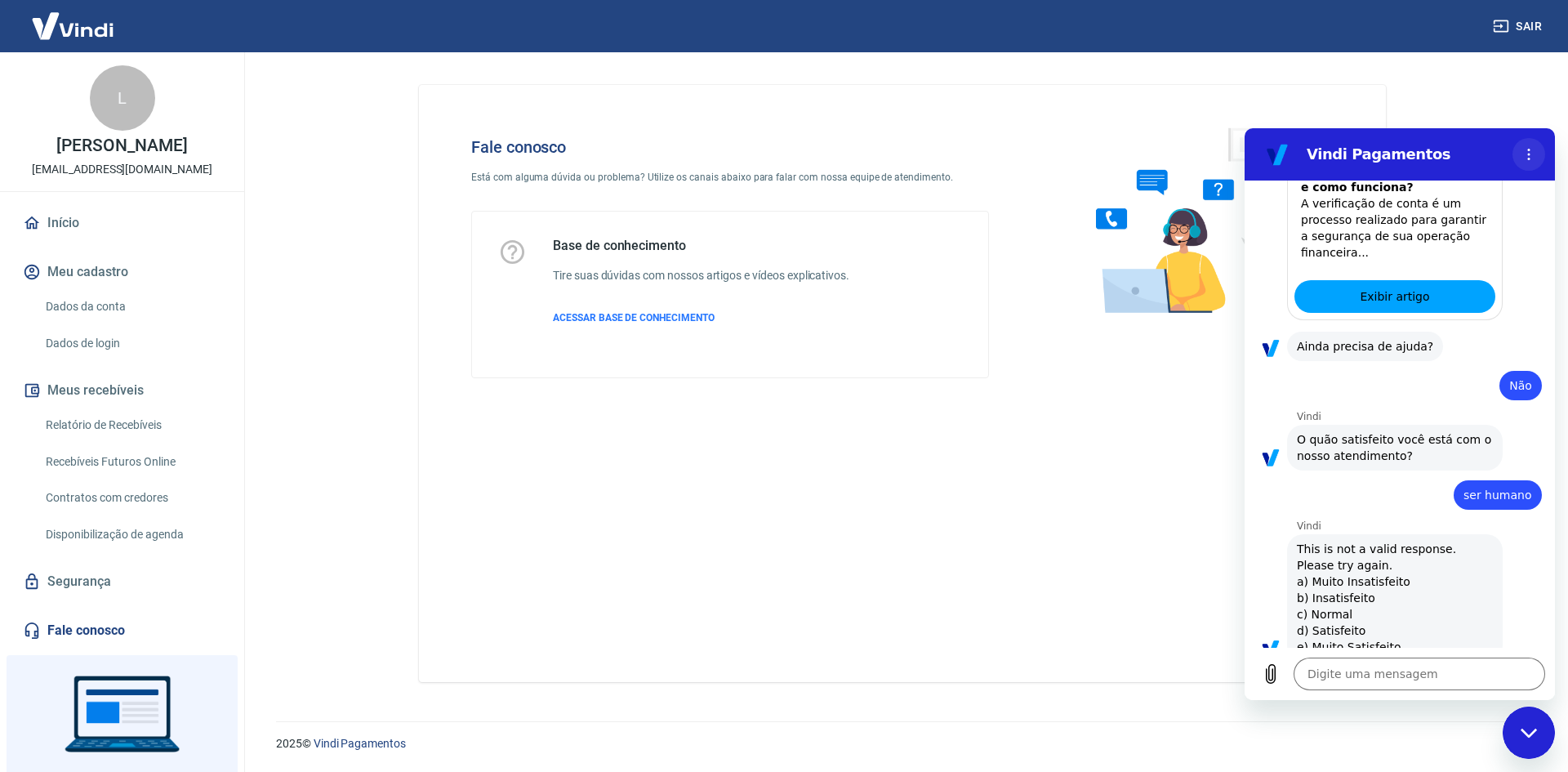
click at [1518, 156] on button "Menu de opções" at bounding box center [1529, 155] width 32 height 32
click at [1508, 94] on main "Fale conosco Está com alguma dúvida ou problema? Utilize os canais abaixo para …" at bounding box center [902, 412] width 1331 height 720
click at [1466, 116] on main "Fale conosco Está com alguma dúvida ou problema? Utilize os canais abaixo para …" at bounding box center [902, 412] width 1331 height 720
click at [570, 175] on p "Está com alguma dúvida ou problema? Utilize os canais abaixo para falar com nos…" at bounding box center [730, 177] width 518 height 14
click at [71, 24] on img at bounding box center [73, 26] width 106 height 50
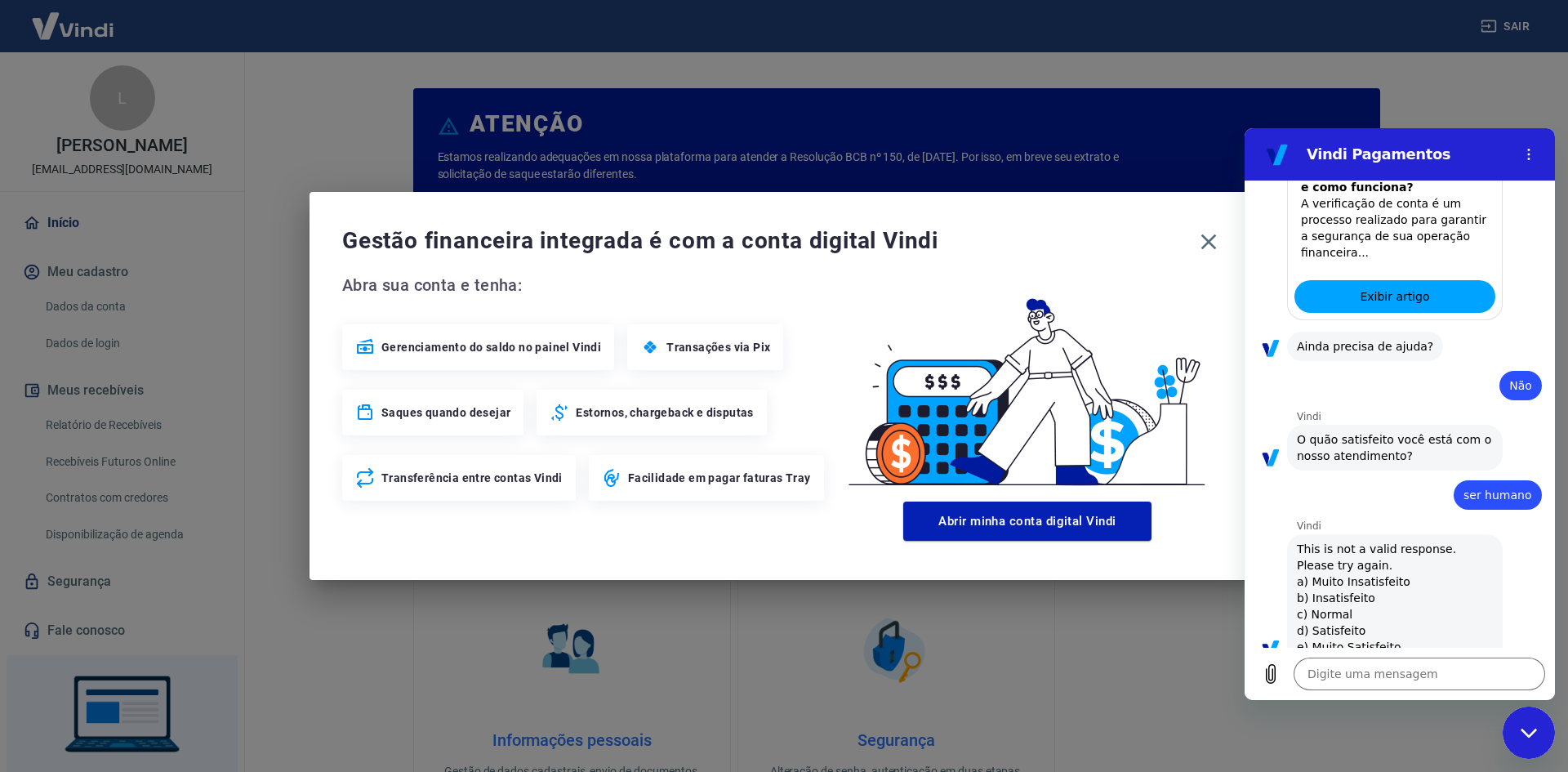
click at [539, 336] on div "Gerenciamento do saldo no painel Vindi" at bounding box center [478, 347] width 272 height 46
click at [641, 485] on span "Facilidade em pagar faturas Tray" at bounding box center [720, 477] width 183 height 16
click at [1205, 236] on icon "button" at bounding box center [1208, 241] width 26 height 26
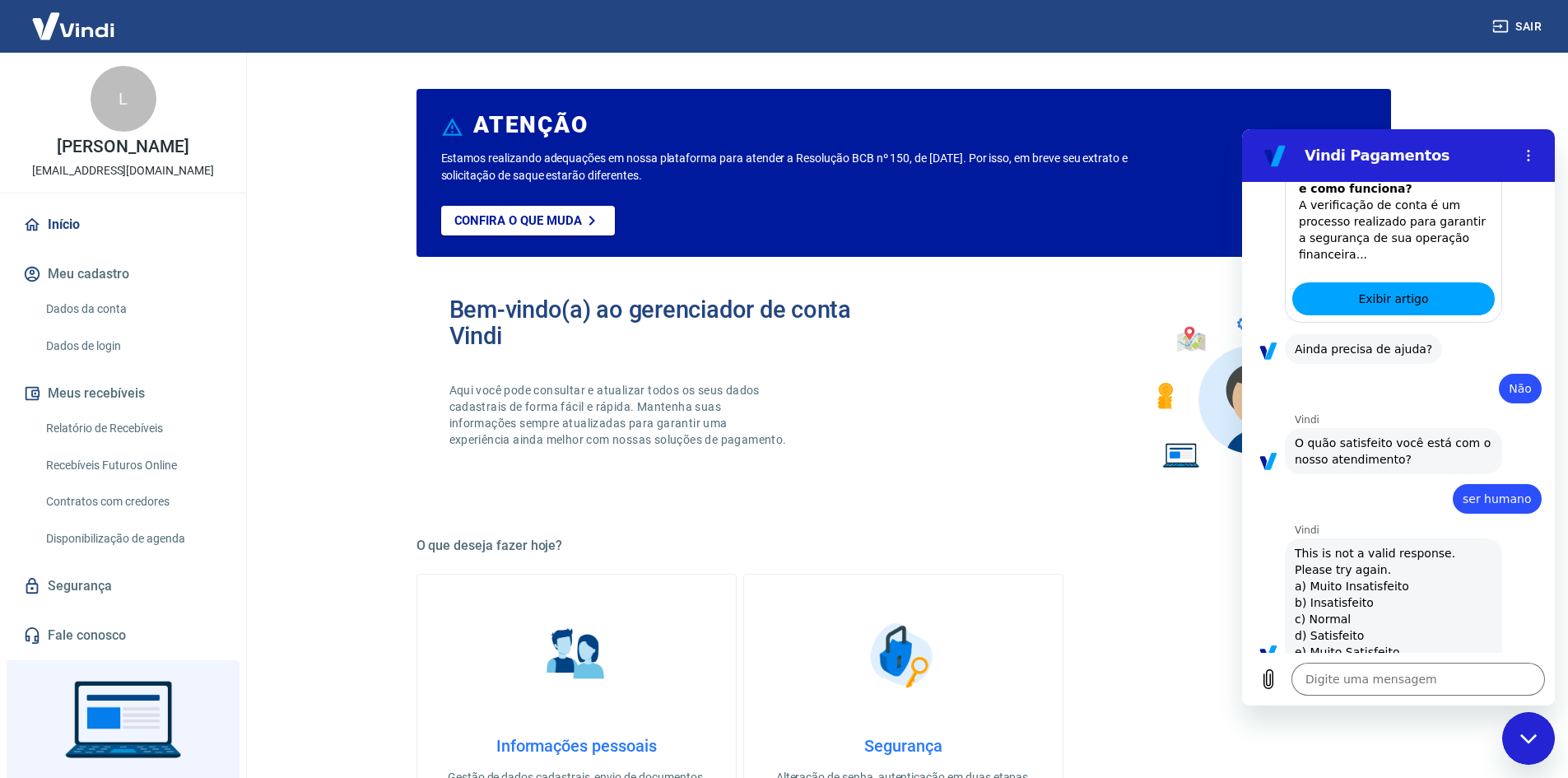
click at [66, 336] on link "Dados de login" at bounding box center [133, 345] width 187 height 34
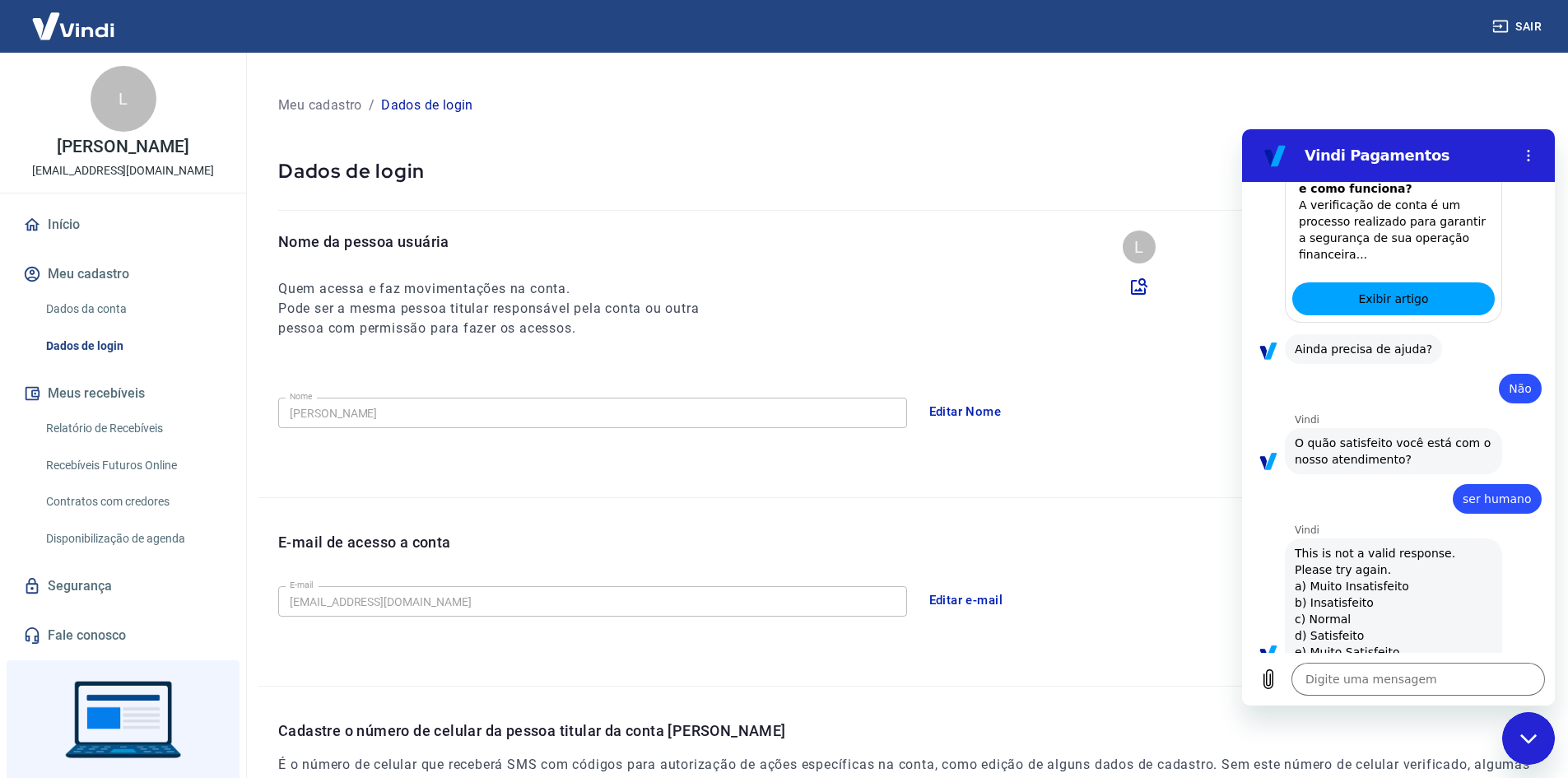
click at [78, 292] on link "Dados da conta" at bounding box center [133, 309] width 187 height 34
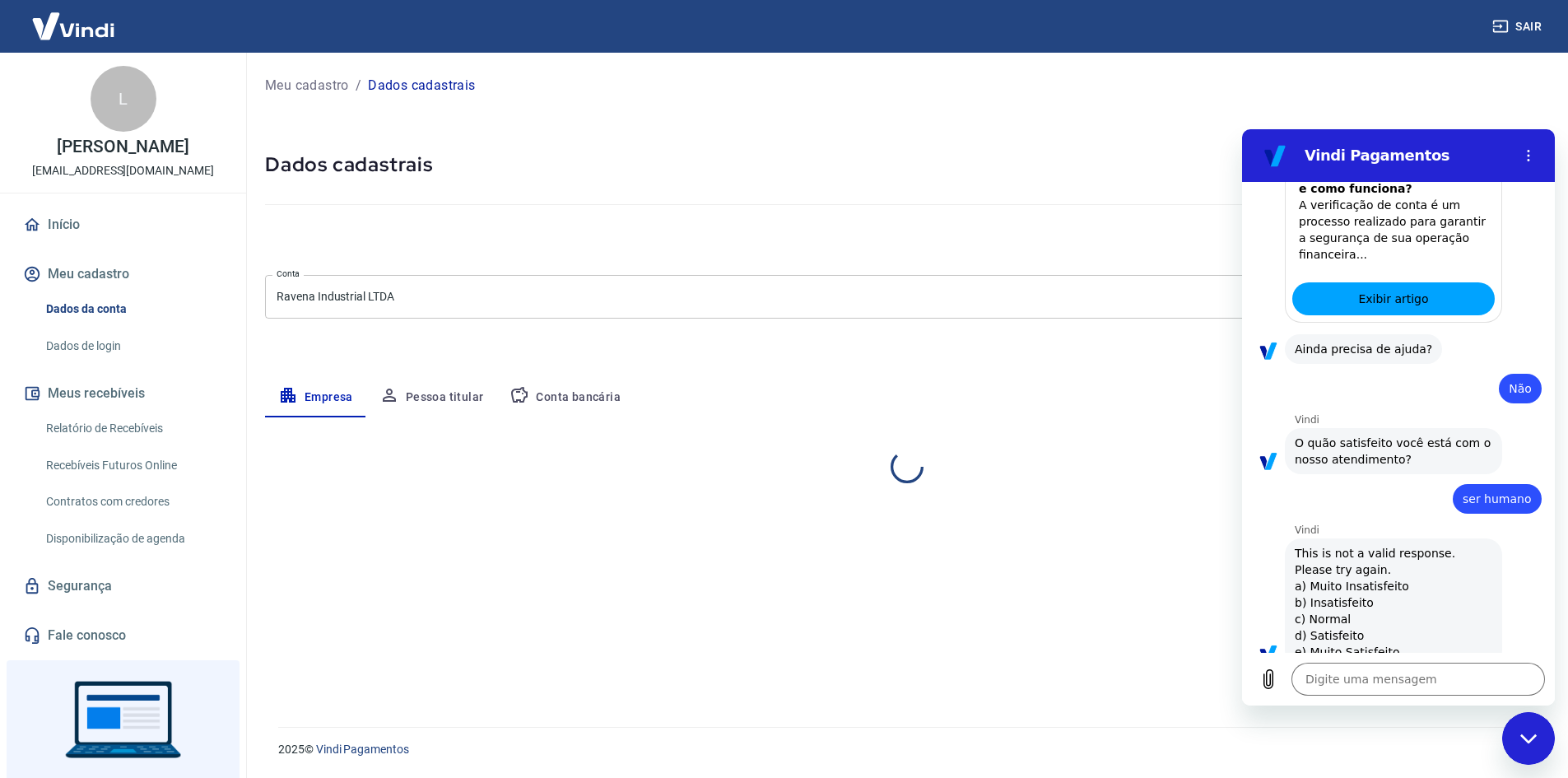
select select "MG"
select select "business"
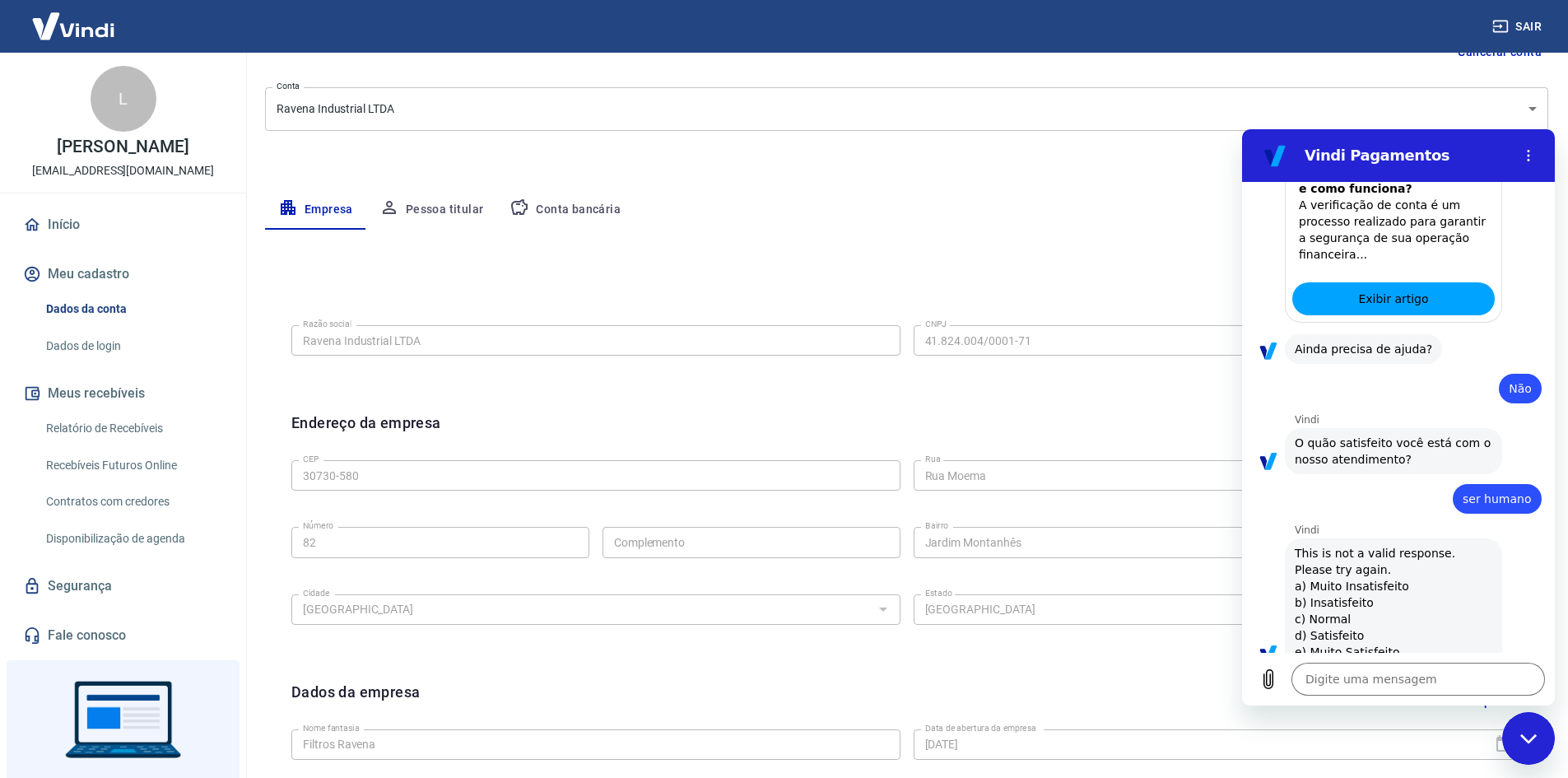
scroll to position [409, 0]
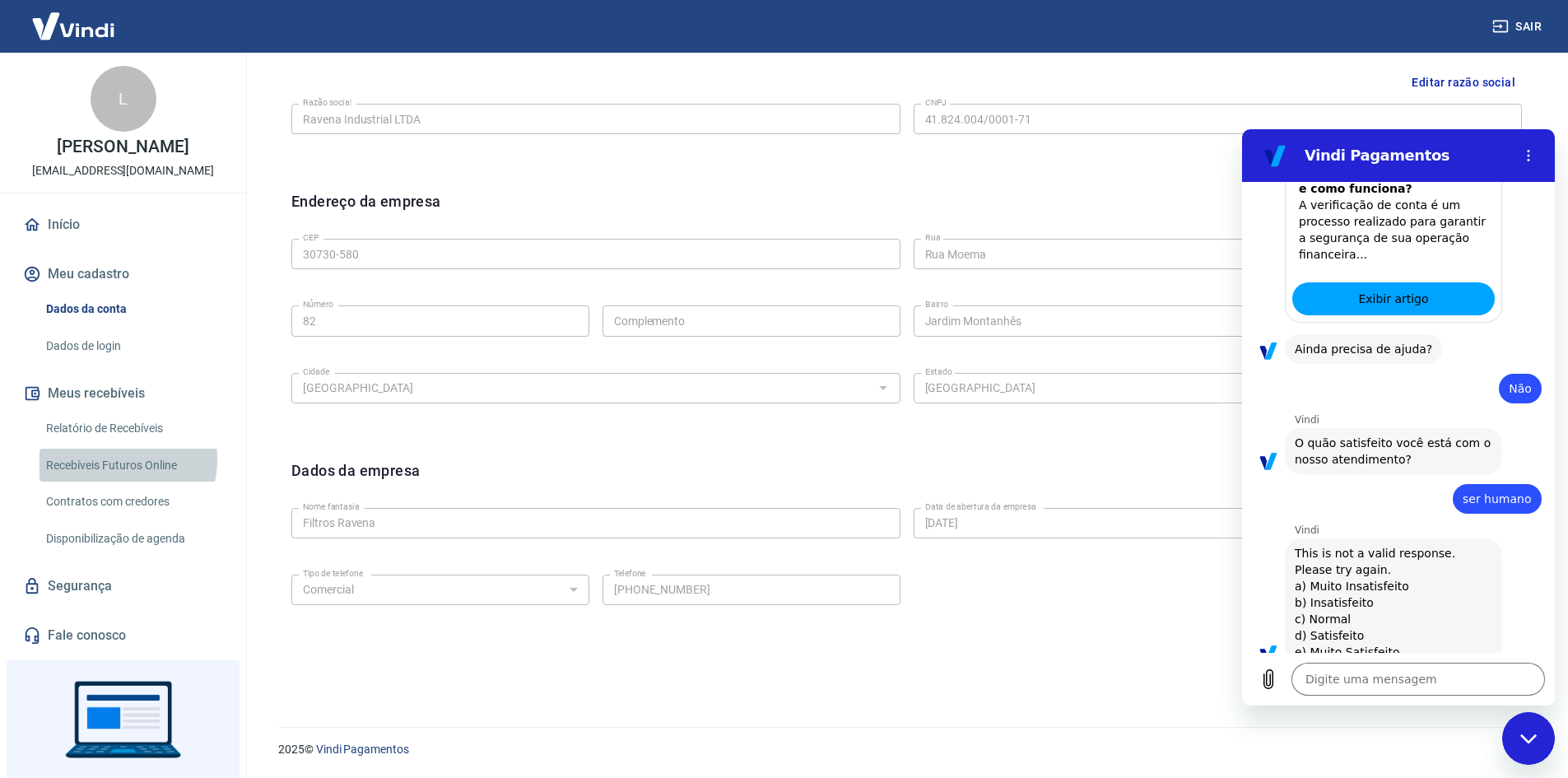
click at [110, 459] on link "Recebíveis Futuros Online" at bounding box center [133, 464] width 187 height 34
type textarea "x"
